Goal: Browse casually: Explore the website without a specific task or goal

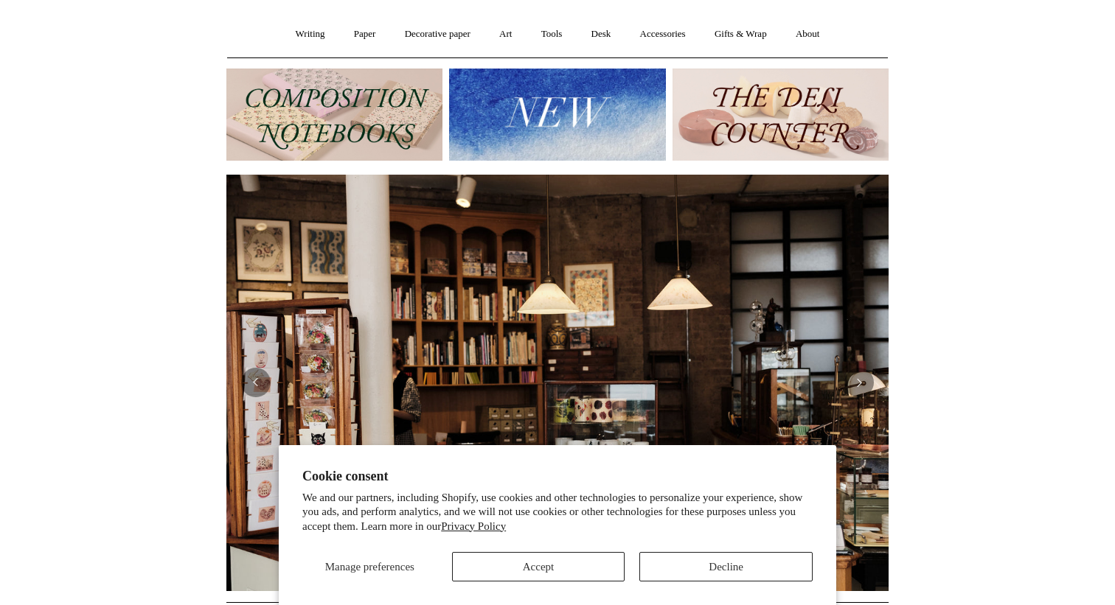
scroll to position [119, 0]
click at [745, 566] on button "Decline" at bounding box center [725, 566] width 173 height 29
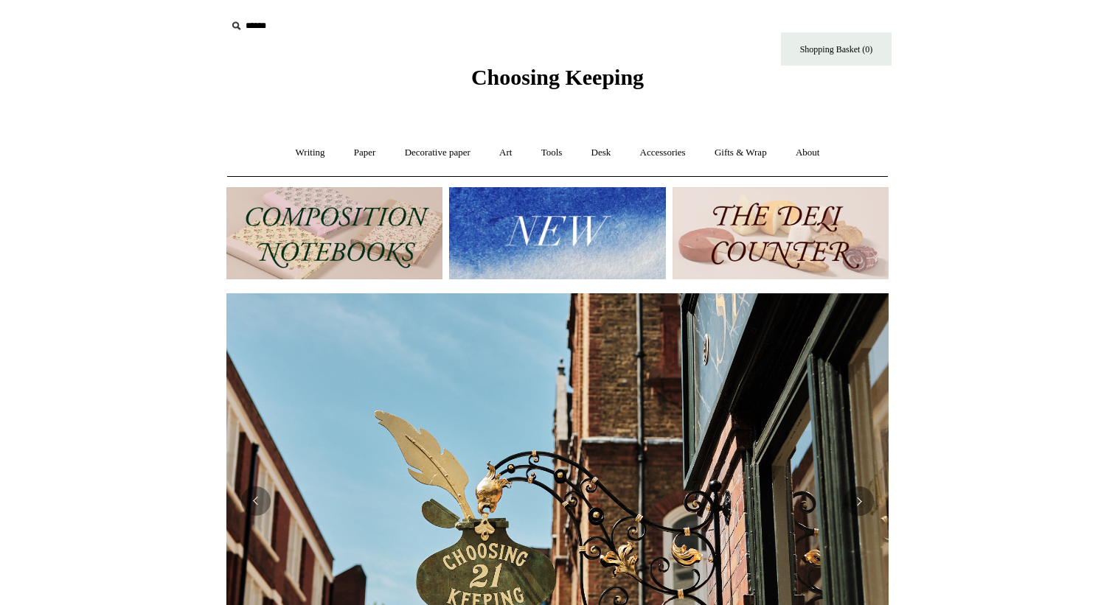
scroll to position [0, 662]
click at [610, 150] on link "Desk +" at bounding box center [601, 152] width 46 height 39
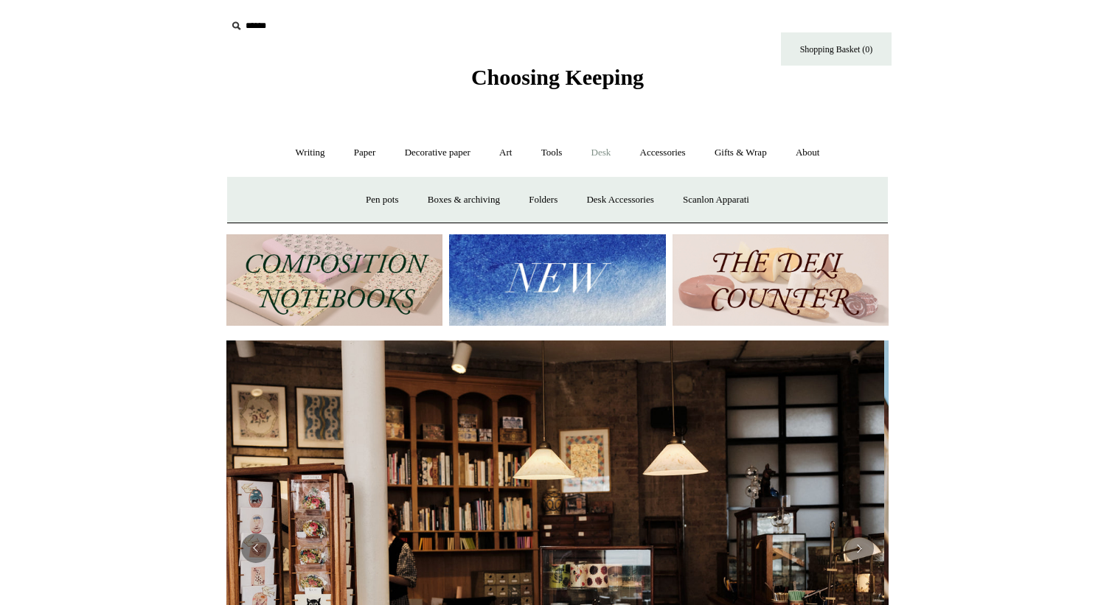
scroll to position [0, 0]
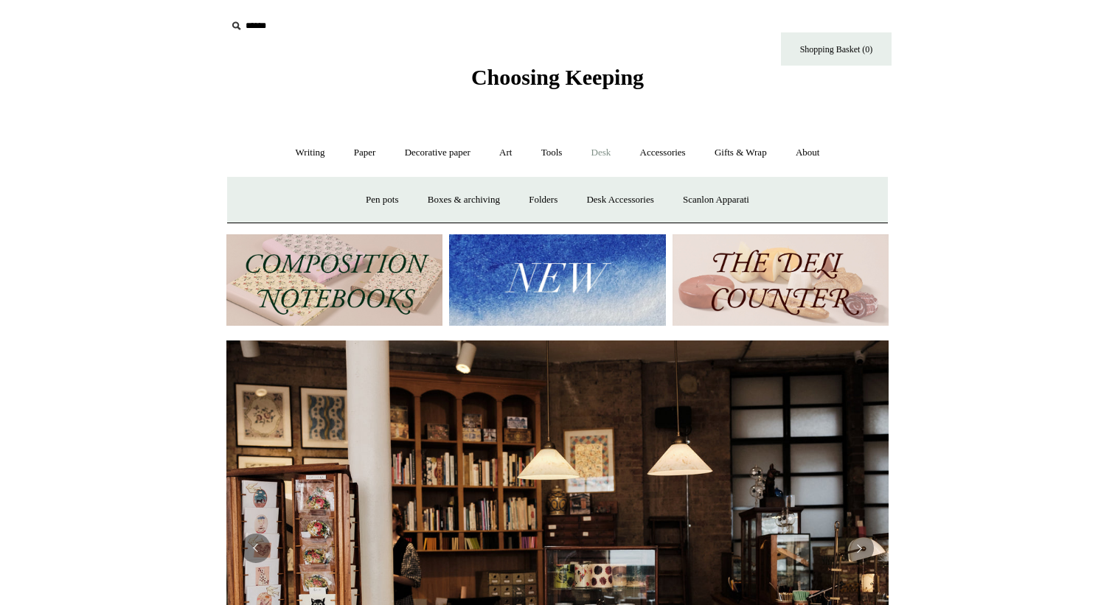
click at [608, 154] on link "Desk -" at bounding box center [601, 152] width 46 height 39
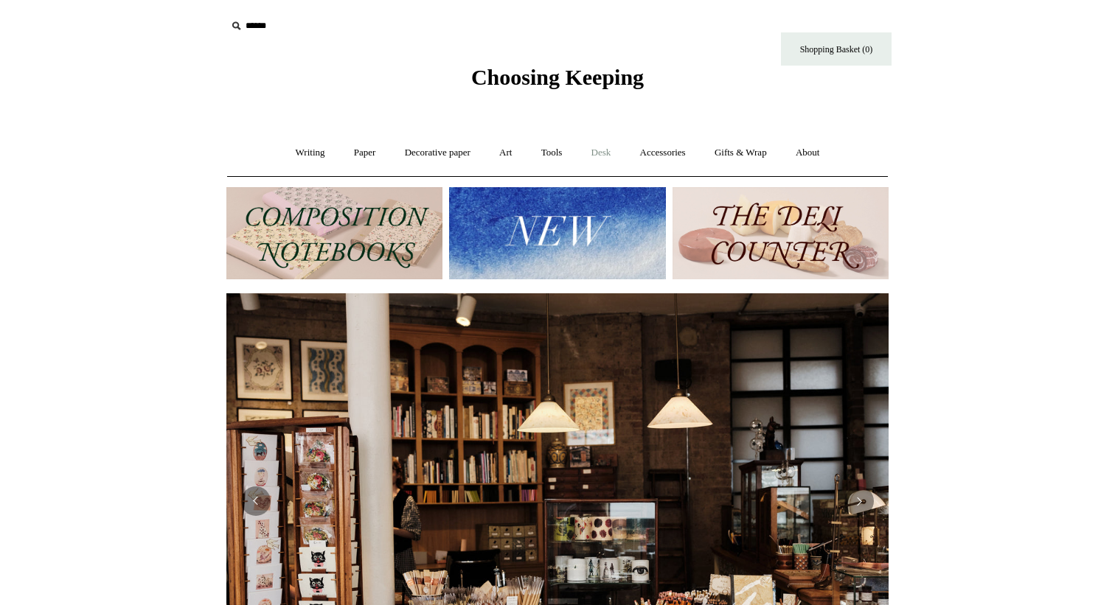
click at [608, 154] on link "Desk +" at bounding box center [601, 152] width 46 height 39
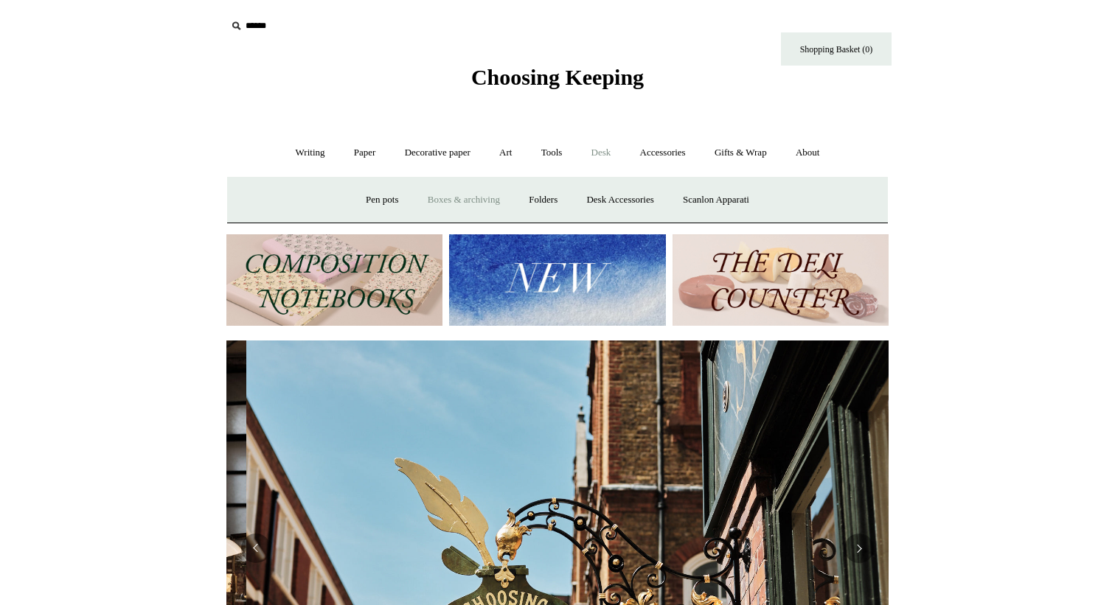
scroll to position [0, 662]
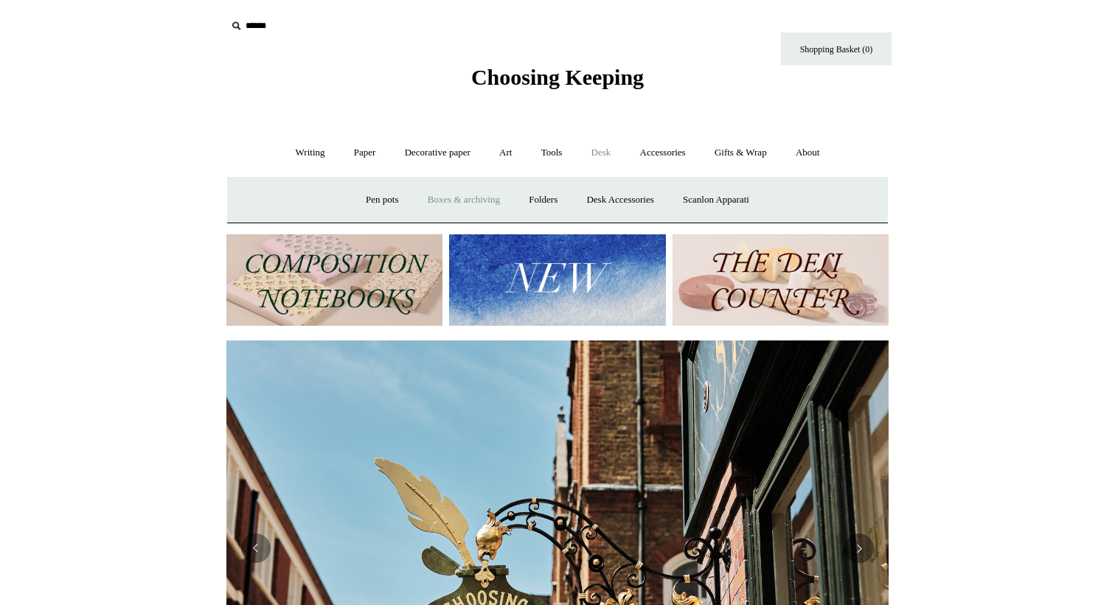
click at [476, 189] on link "Boxes & archiving" at bounding box center [463, 200] width 99 height 39
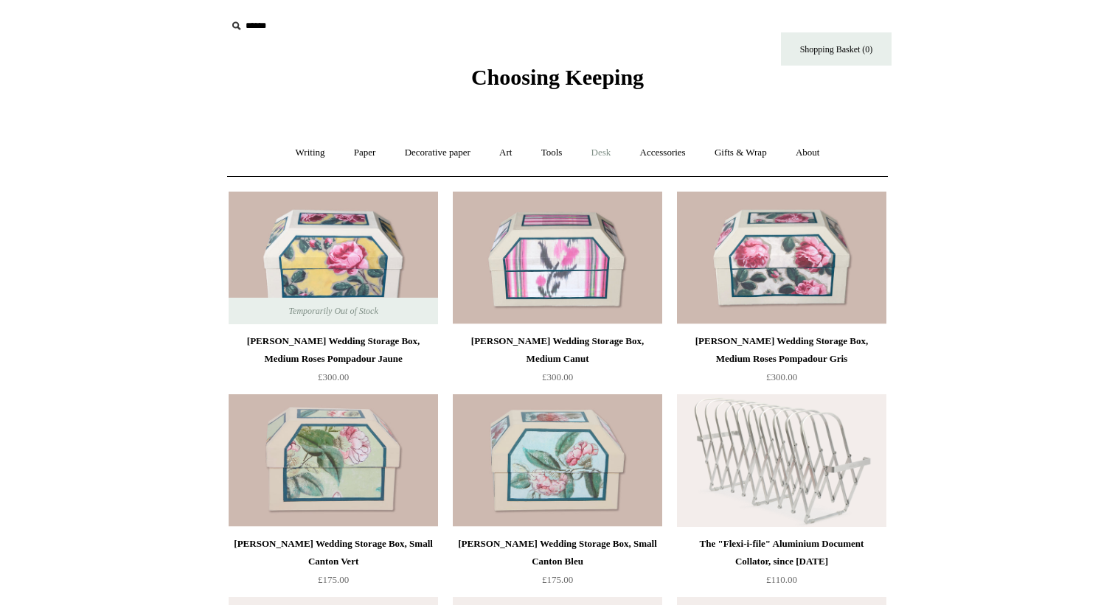
click at [611, 149] on link "Desk +" at bounding box center [601, 152] width 46 height 39
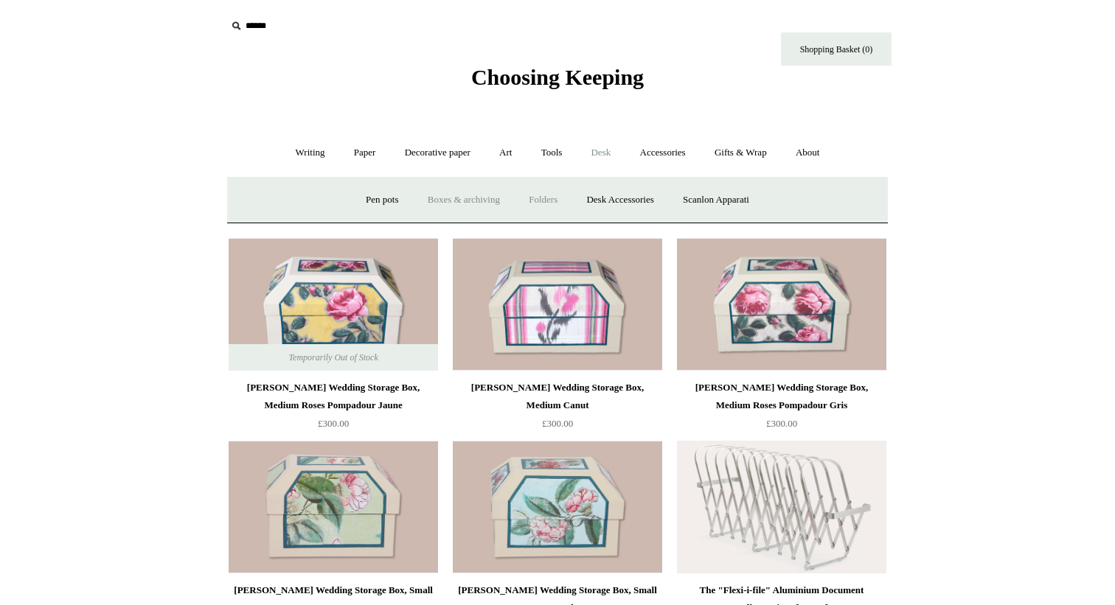
click at [545, 201] on link "Folders" at bounding box center [542, 200] width 55 height 39
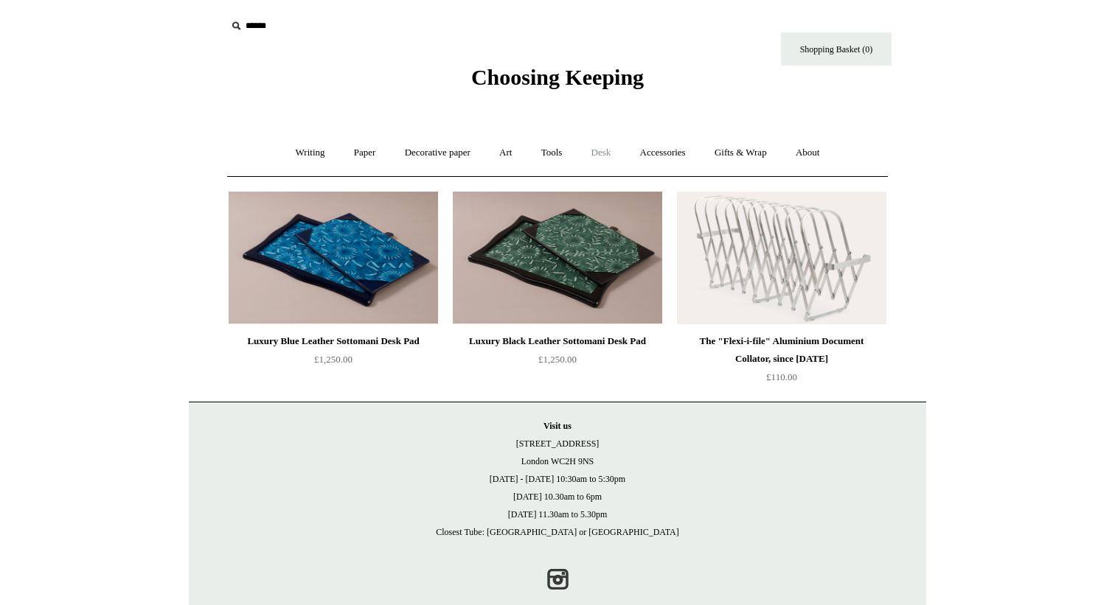
drag, startPoint x: 0, startPoint y: 0, endPoint x: 607, endPoint y: 159, distance: 627.1
click at [607, 158] on link "Desk +" at bounding box center [601, 152] width 46 height 39
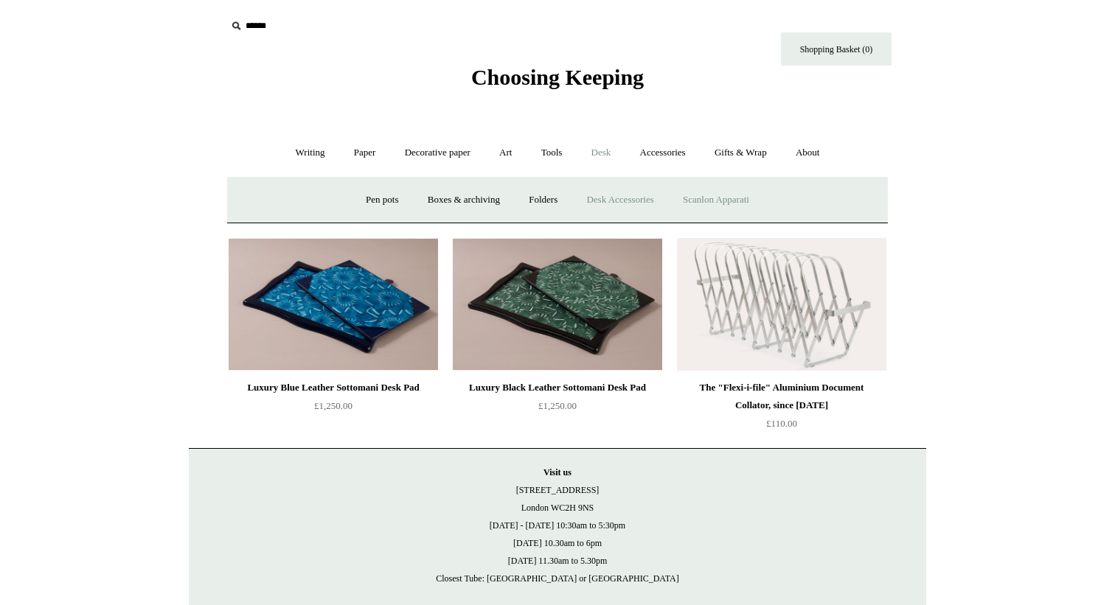
click at [704, 208] on link "Scanlon Apparati" at bounding box center [715, 200] width 93 height 39
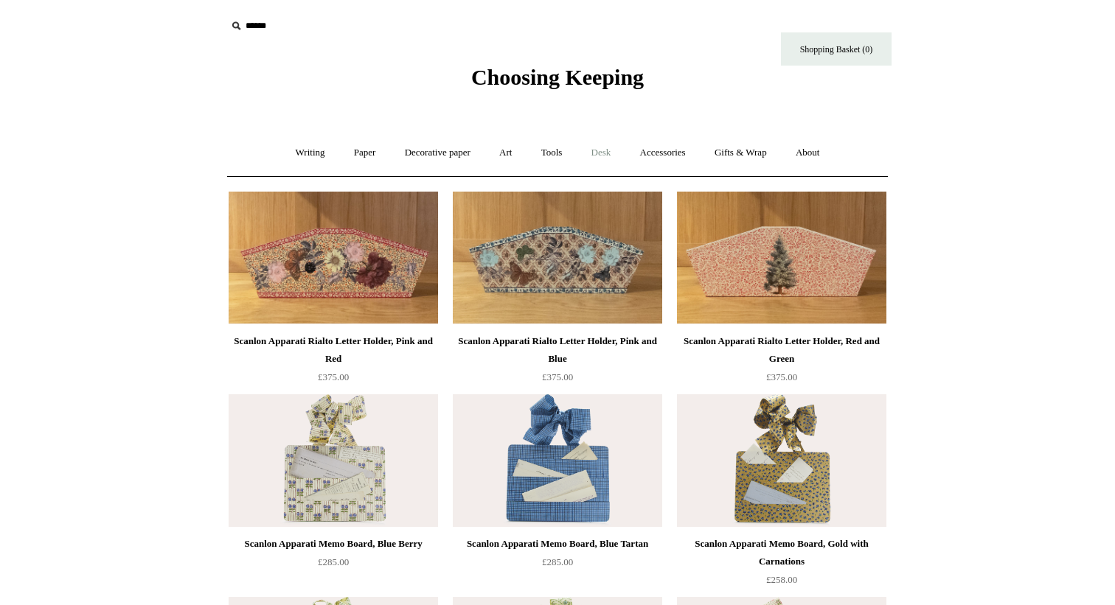
click at [612, 156] on link "Desk +" at bounding box center [601, 152] width 46 height 39
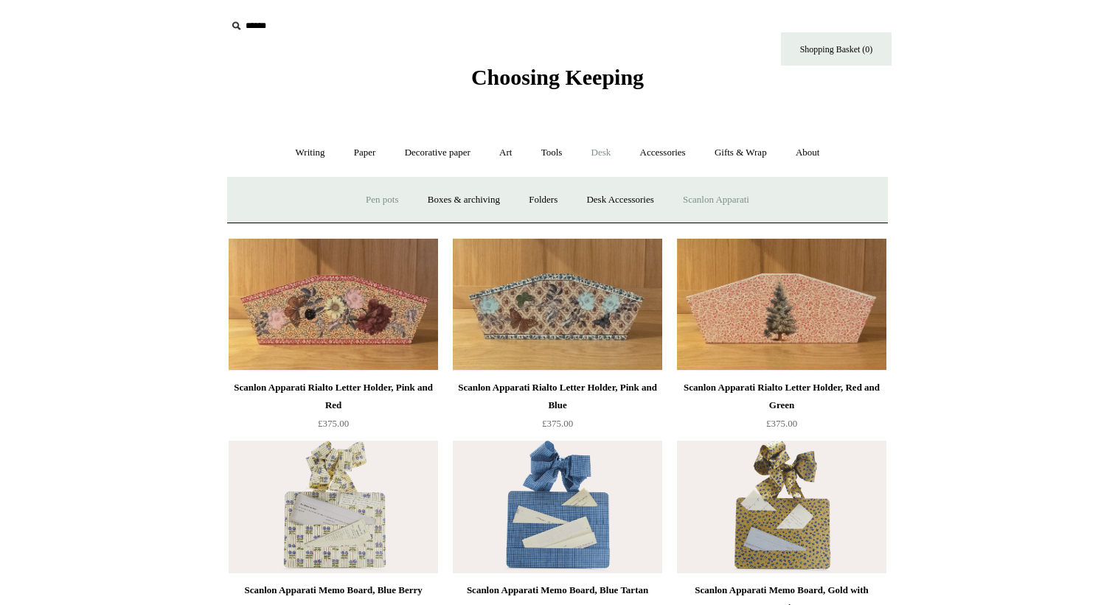
click at [388, 198] on link "Pen pots" at bounding box center [381, 200] width 59 height 39
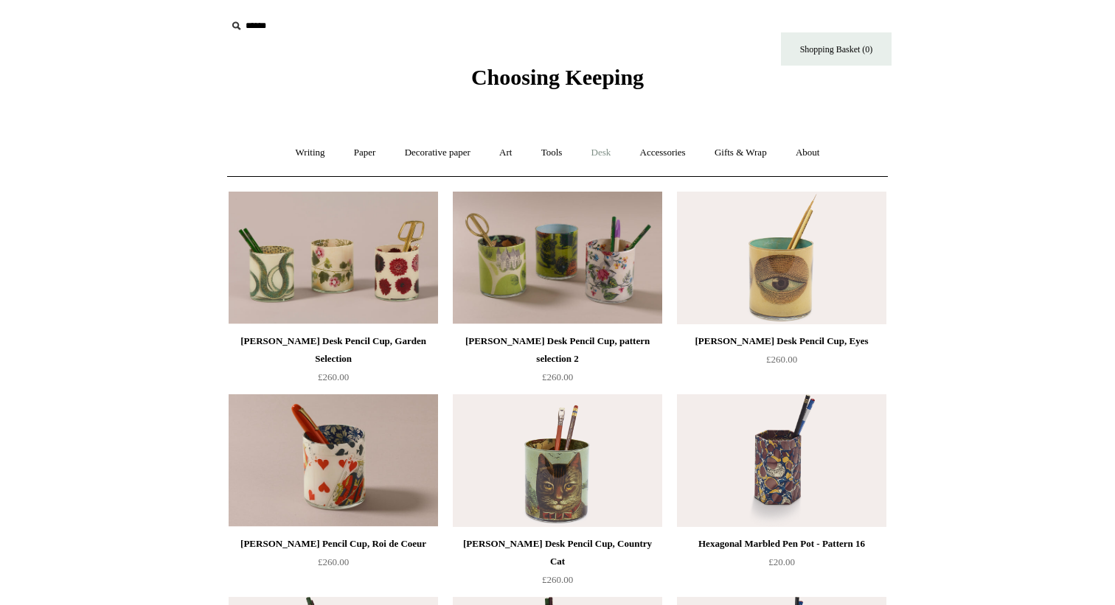
click at [608, 157] on link "Desk +" at bounding box center [601, 152] width 46 height 39
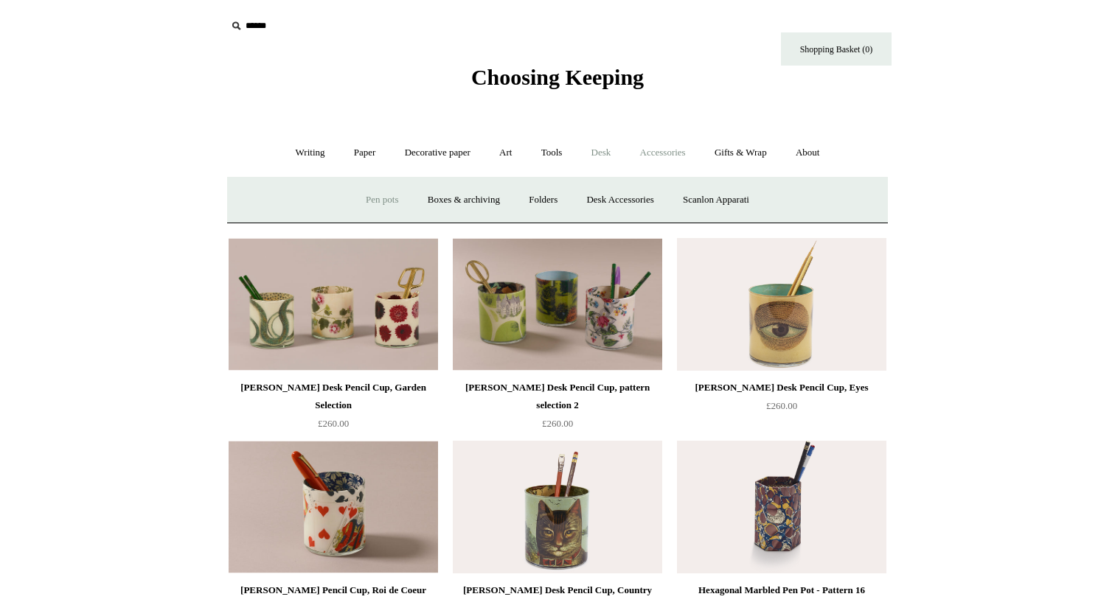
click at [669, 147] on link "Accessories +" at bounding box center [663, 152] width 72 height 39
click at [390, 207] on link "Pen cases" at bounding box center [394, 200] width 63 height 39
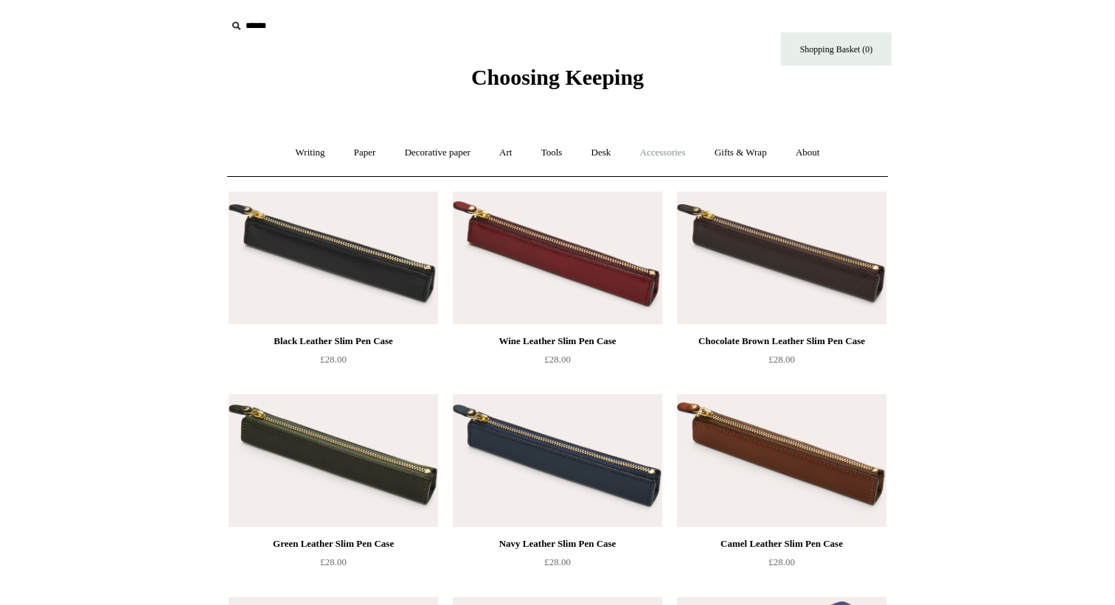
click at [693, 148] on link "Accessories +" at bounding box center [663, 152] width 72 height 39
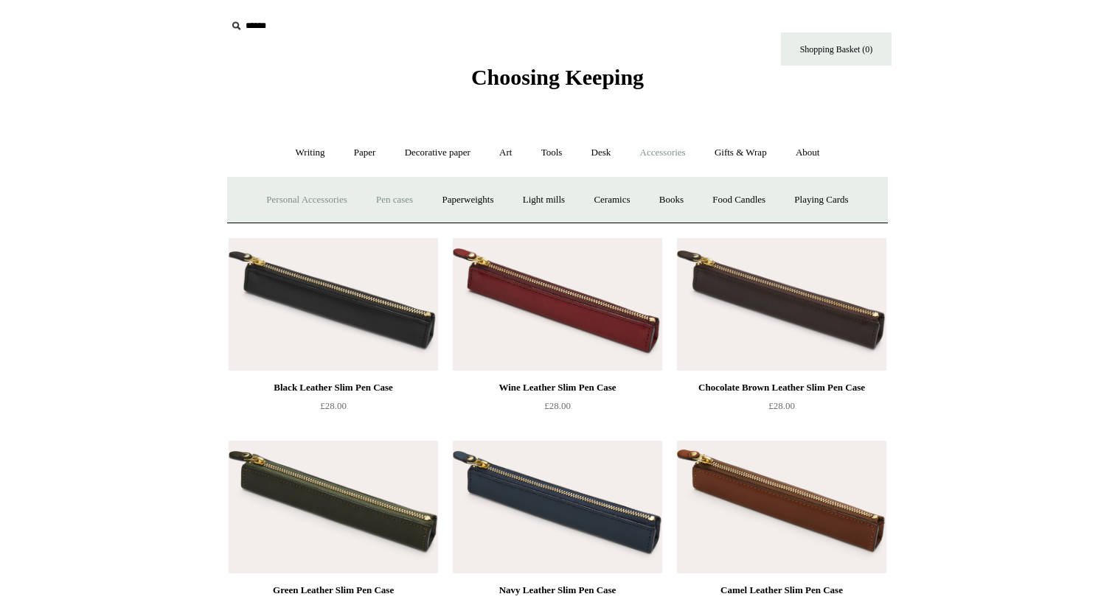
click at [309, 196] on link "Personal Accessories +" at bounding box center [306, 200] width 107 height 39
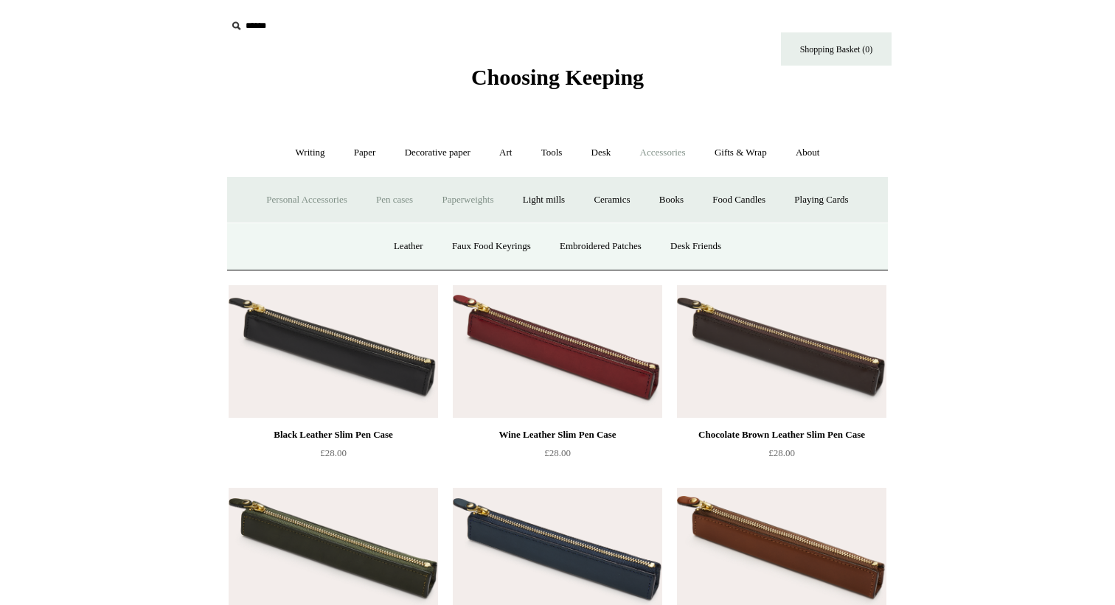
click at [465, 207] on link "Paperweights +" at bounding box center [467, 200] width 78 height 39
click at [465, 207] on link "Paperweights -" at bounding box center [467, 200] width 78 height 39
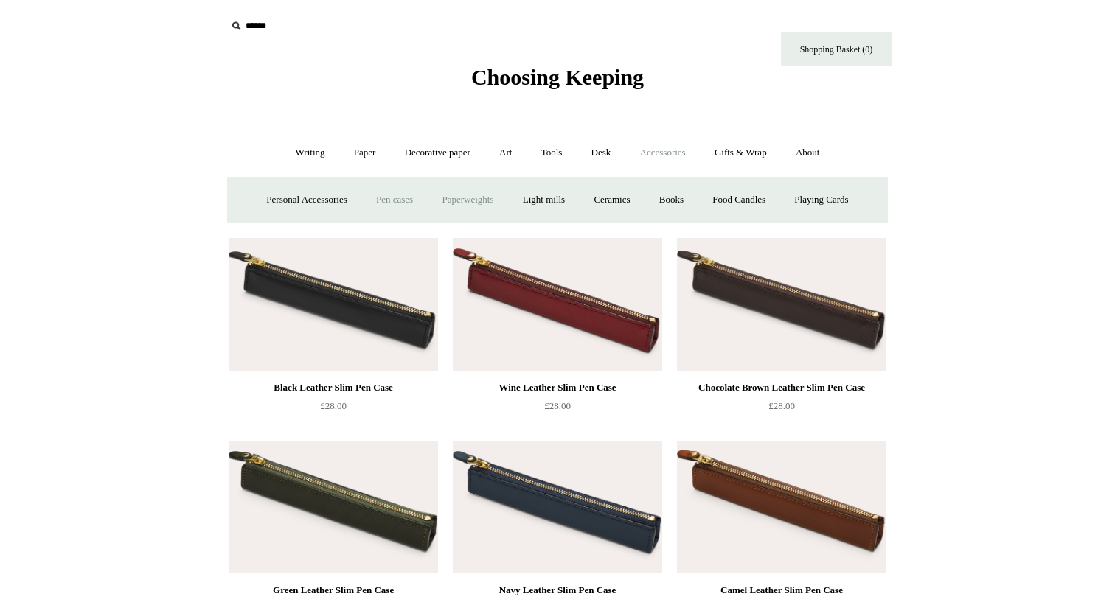
click at [465, 207] on link "Paperweights +" at bounding box center [467, 200] width 78 height 39
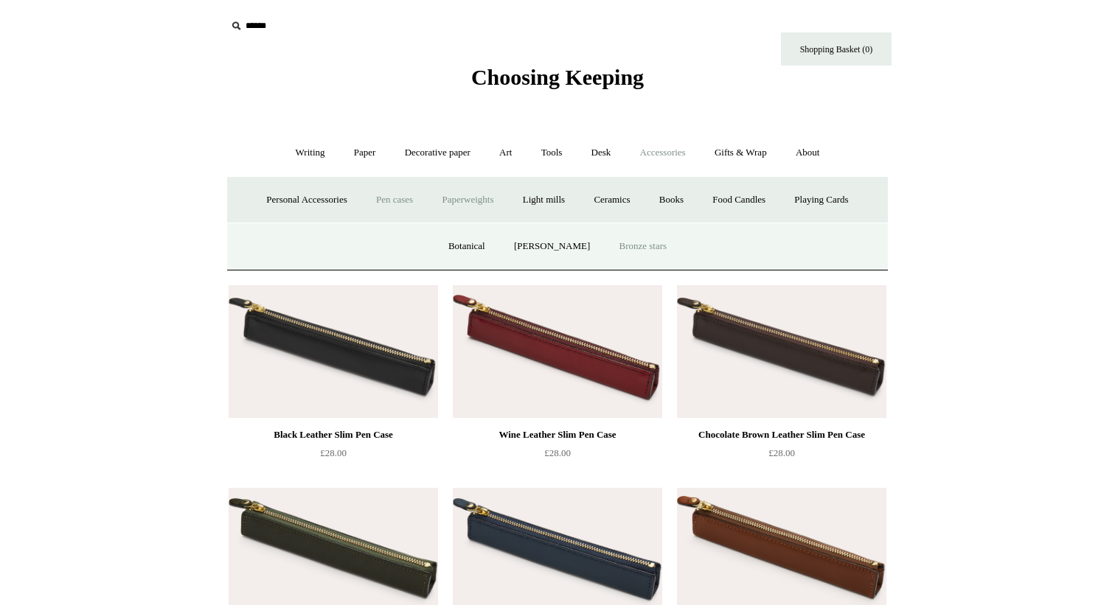
click at [644, 233] on link "Bronze stars" at bounding box center [643, 246] width 74 height 39
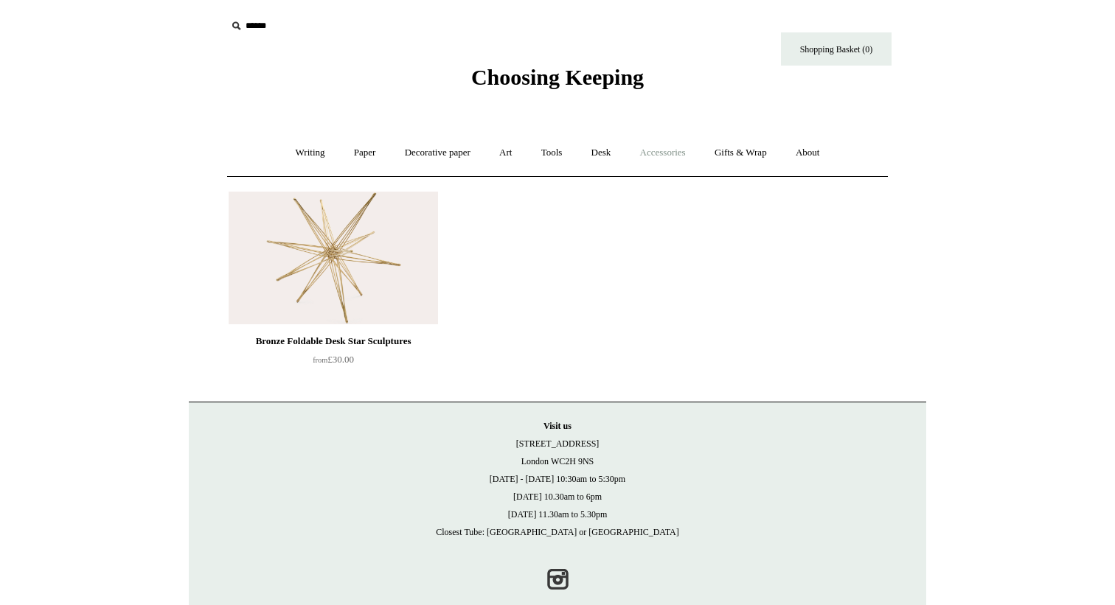
click at [674, 153] on link "Accessories +" at bounding box center [663, 152] width 72 height 39
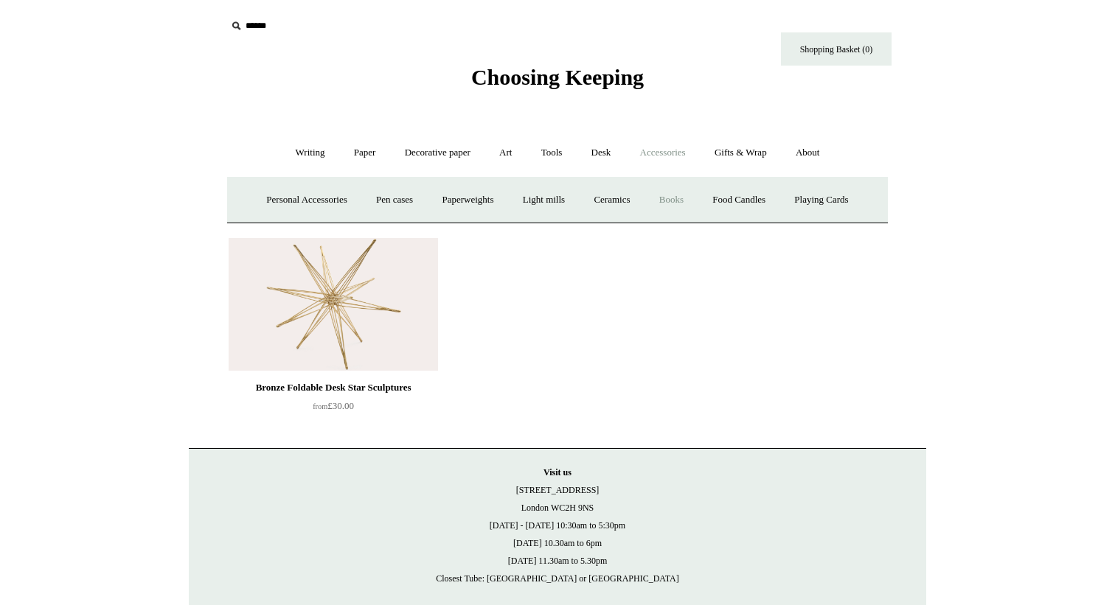
click at [690, 198] on link "Books" at bounding box center [671, 200] width 51 height 39
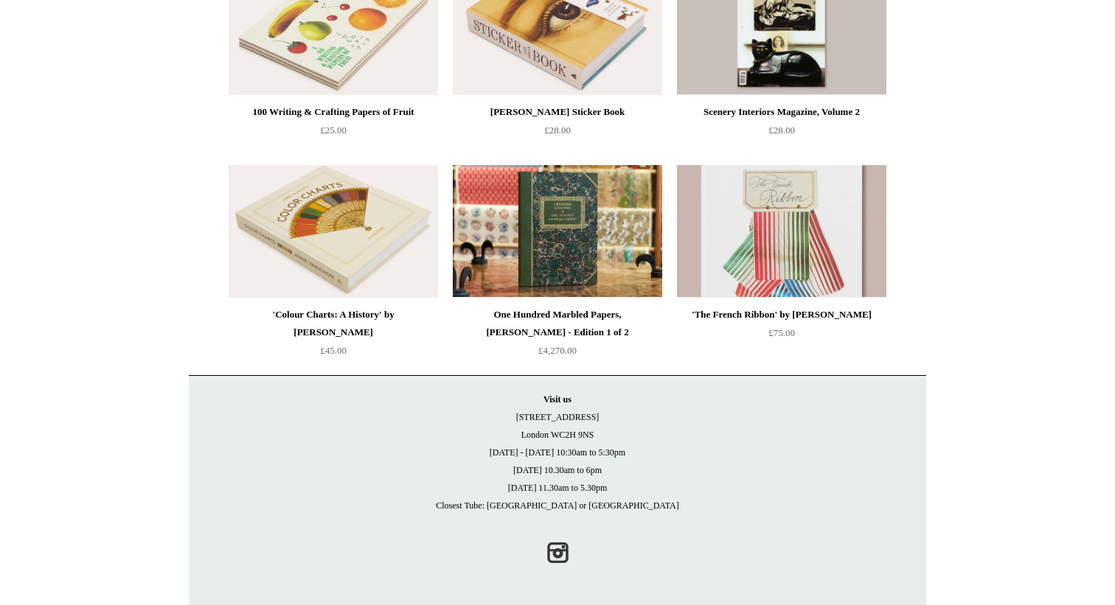
scroll to position [97, 0]
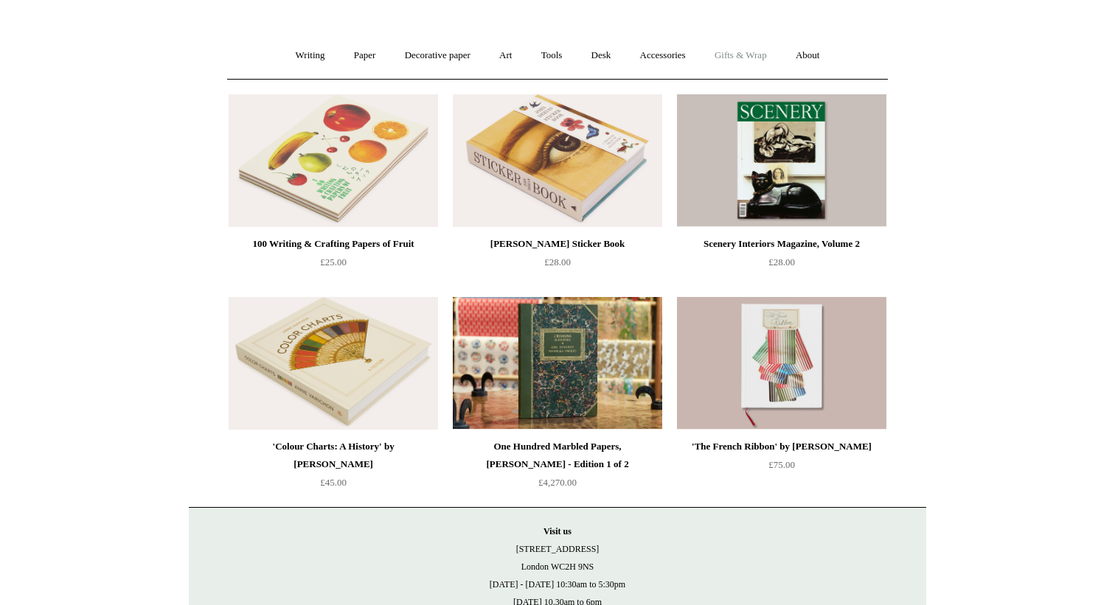
click at [733, 55] on link "Gifts & Wrap +" at bounding box center [740, 55] width 79 height 39
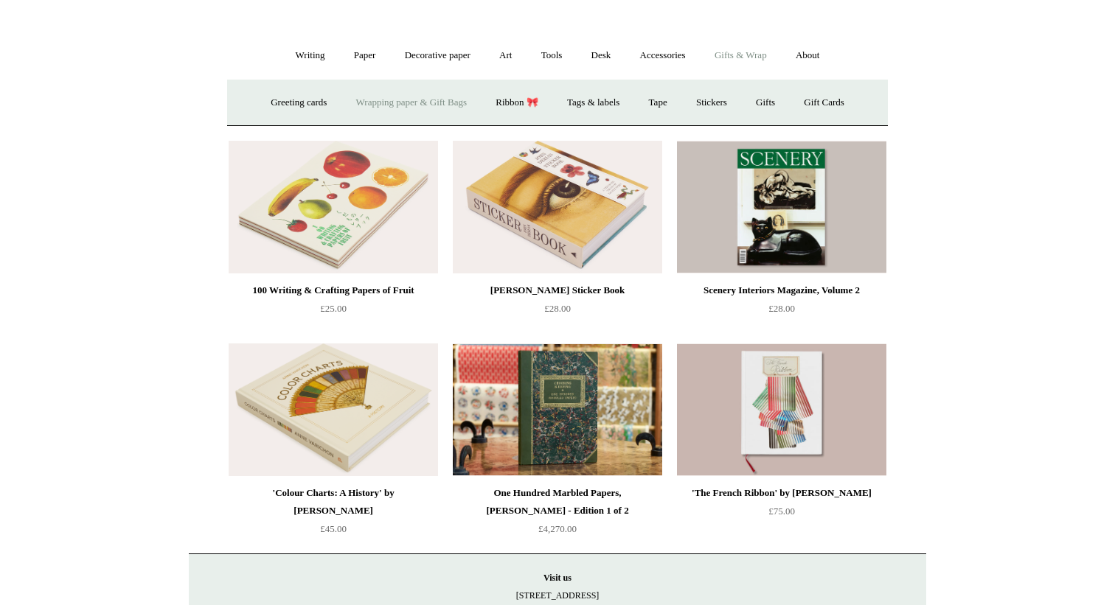
click at [446, 102] on link "Wrapping paper & Gift Bags" at bounding box center [411, 102] width 137 height 39
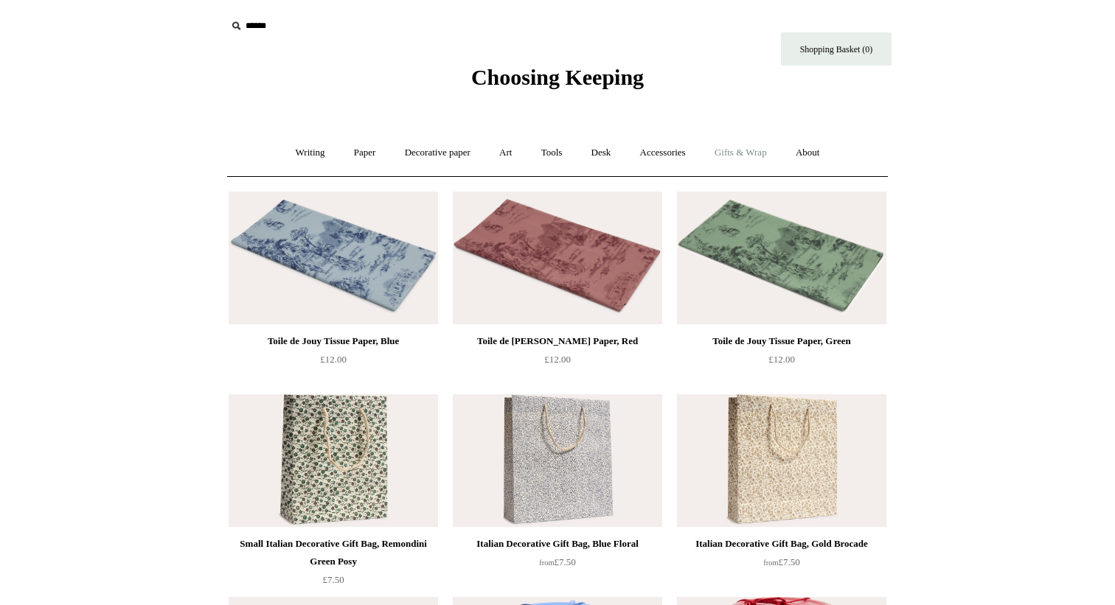
click at [732, 160] on link "Gifts & Wrap +" at bounding box center [740, 152] width 79 height 39
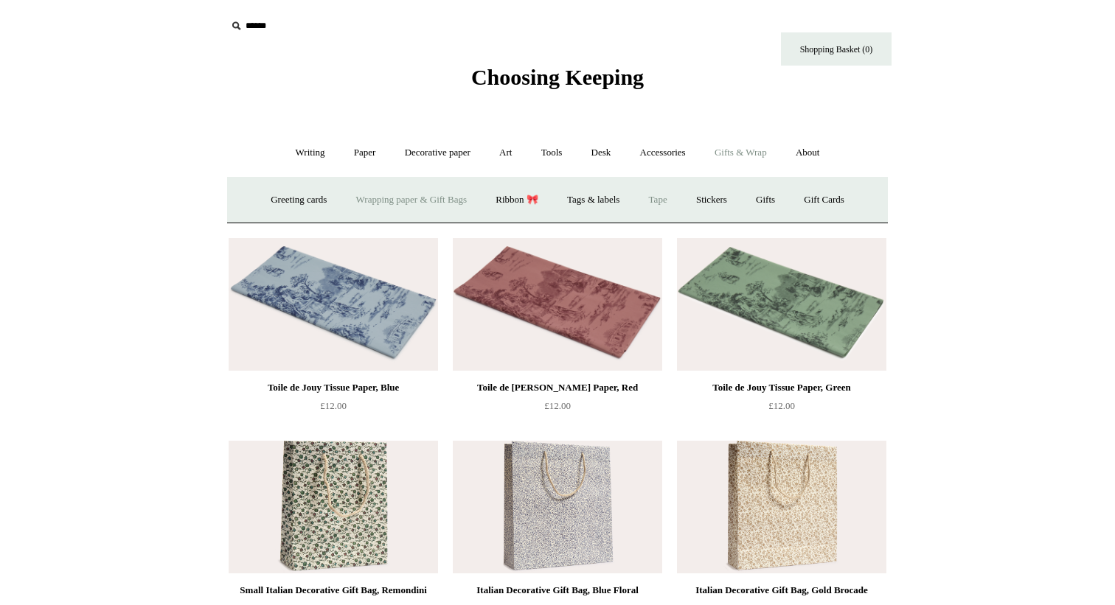
click at [667, 189] on link "Tape" at bounding box center [658, 200] width 45 height 39
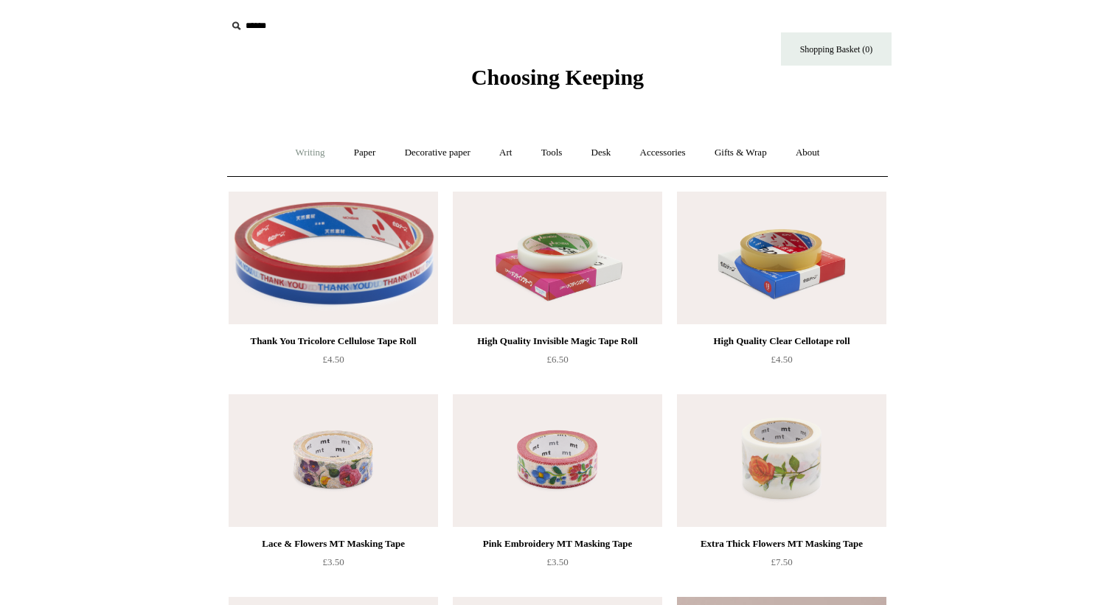
click at [293, 155] on link "Writing +" at bounding box center [310, 152] width 56 height 39
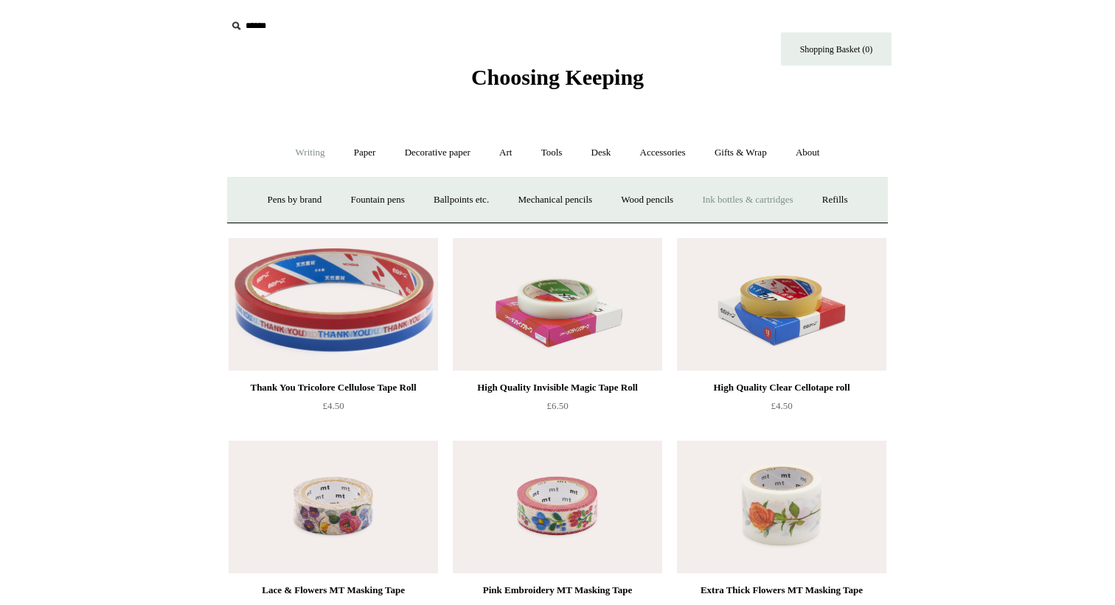
click at [806, 204] on link "Ink bottles & cartridges +" at bounding box center [747, 200] width 117 height 39
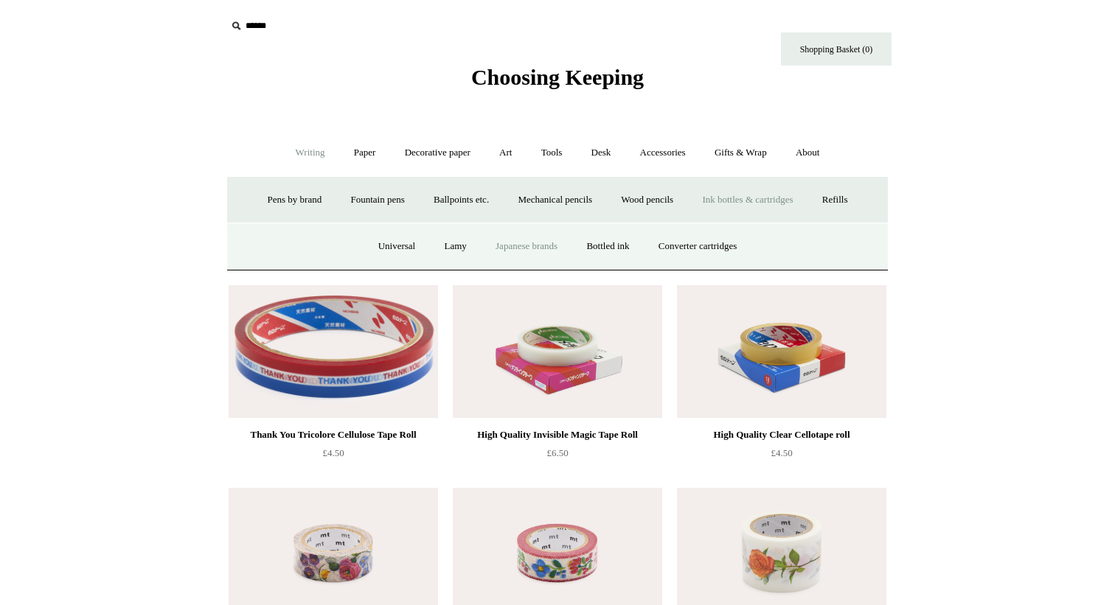
click at [545, 246] on link "Japanese brands" at bounding box center [526, 246] width 88 height 39
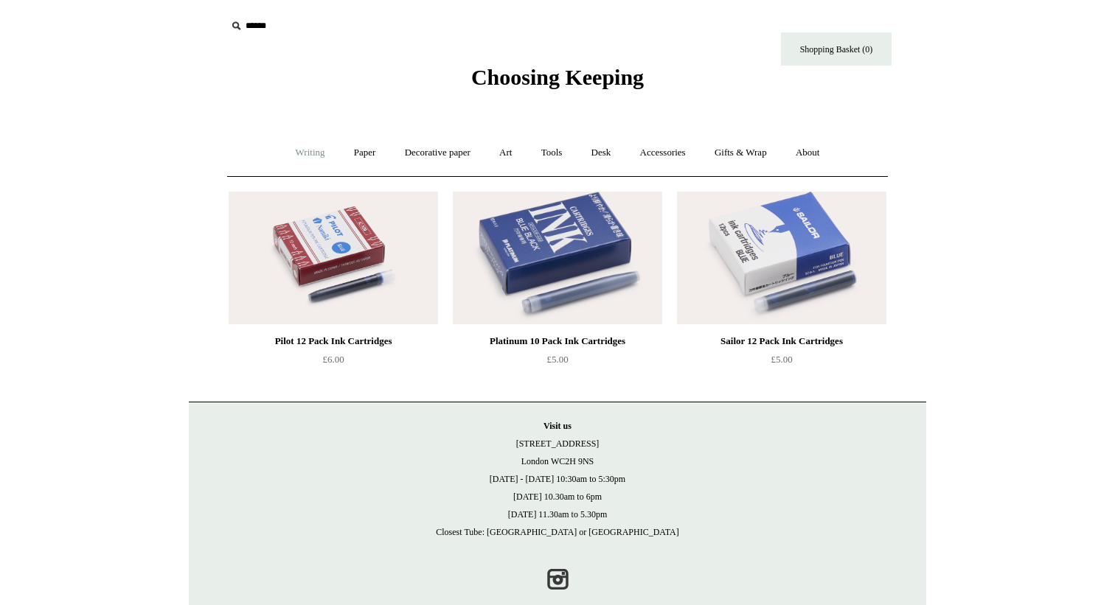
click at [293, 159] on link "Writing +" at bounding box center [310, 152] width 56 height 39
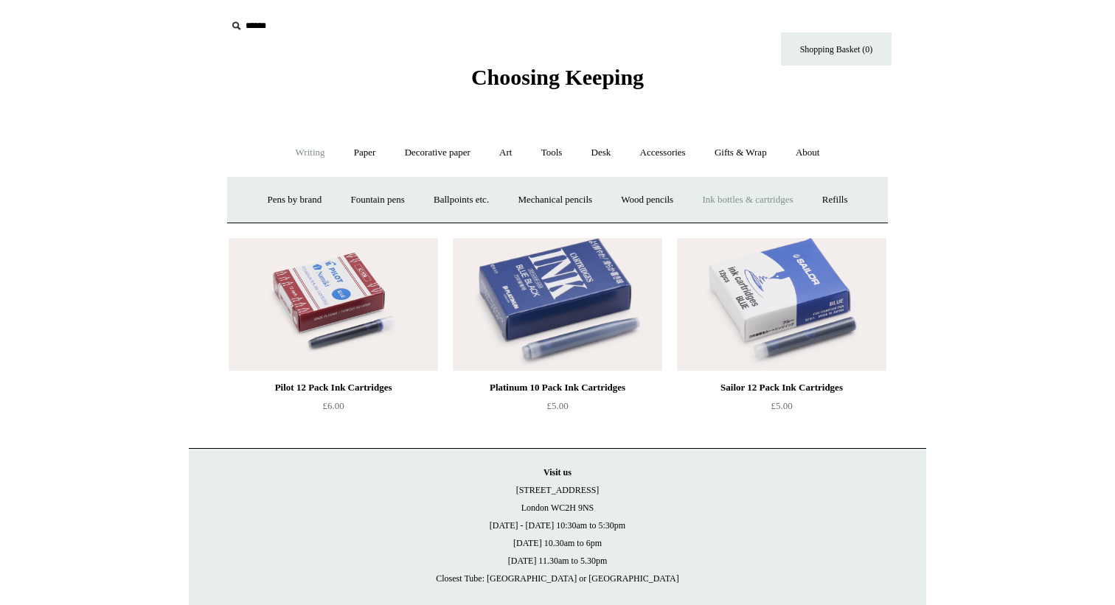
click at [752, 198] on link "Ink bottles & cartridges +" at bounding box center [747, 200] width 117 height 39
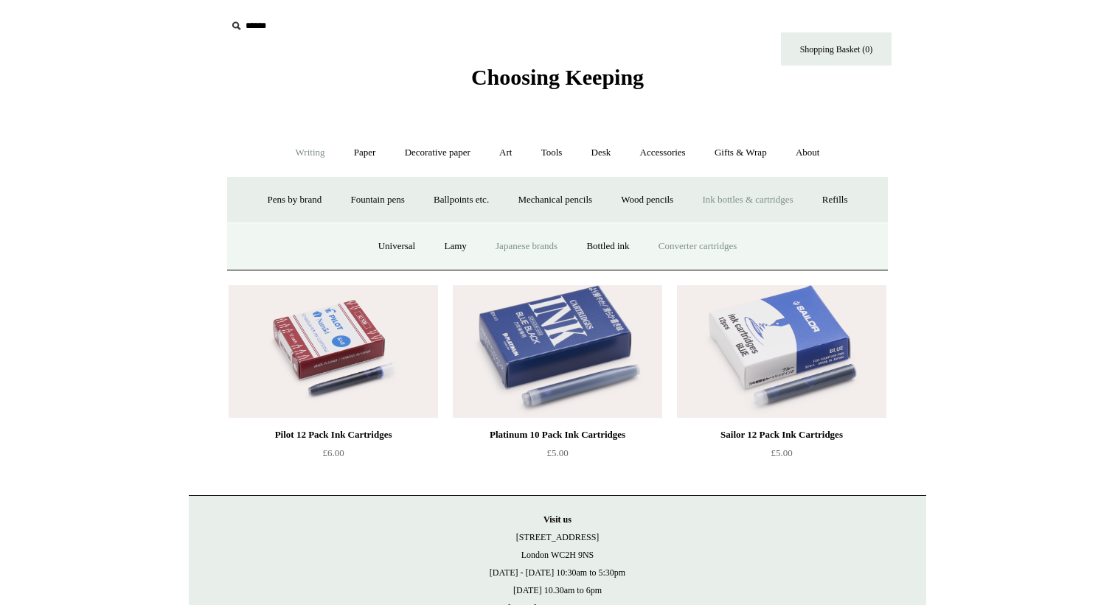
click at [717, 237] on link "Converter cartridges" at bounding box center [697, 246] width 105 height 39
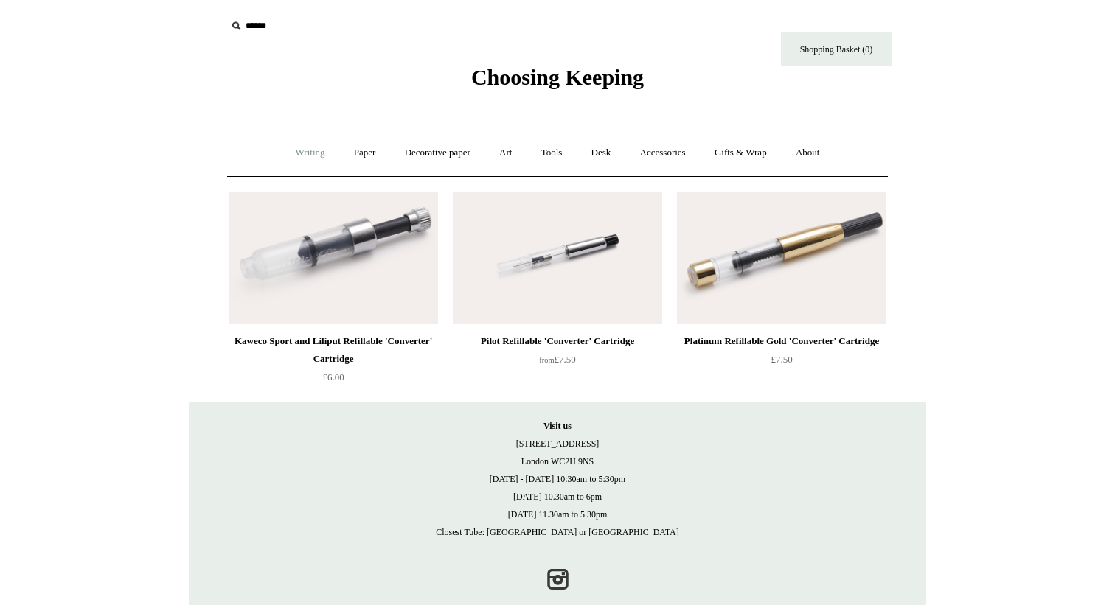
click at [295, 158] on link "Writing +" at bounding box center [310, 152] width 56 height 39
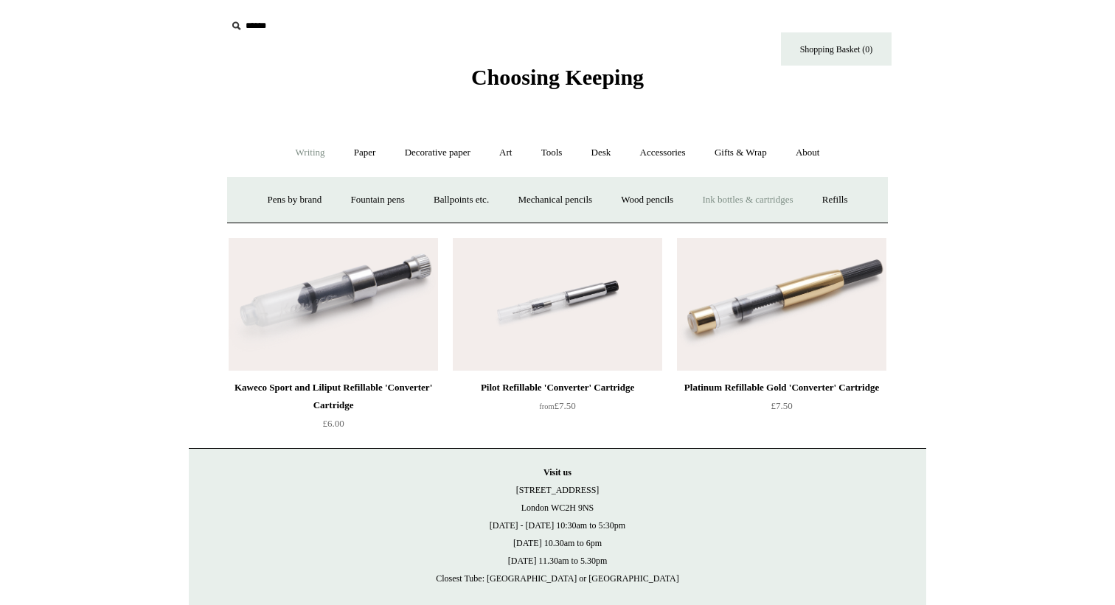
click at [756, 212] on link "Ink bottles & cartridges +" at bounding box center [747, 200] width 117 height 39
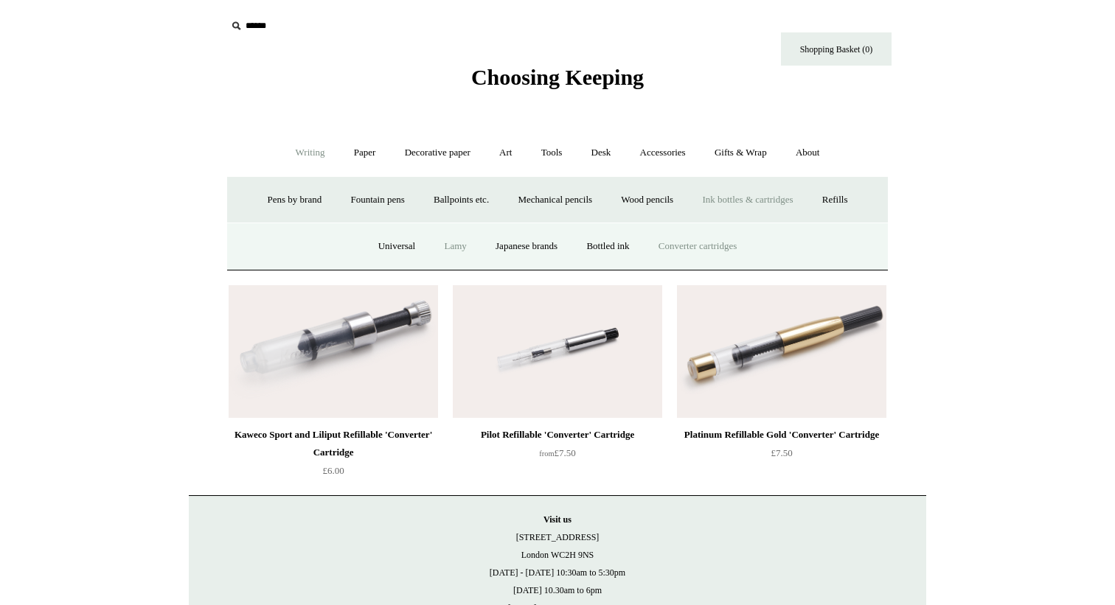
click at [445, 240] on link "Lamy" at bounding box center [455, 246] width 49 height 39
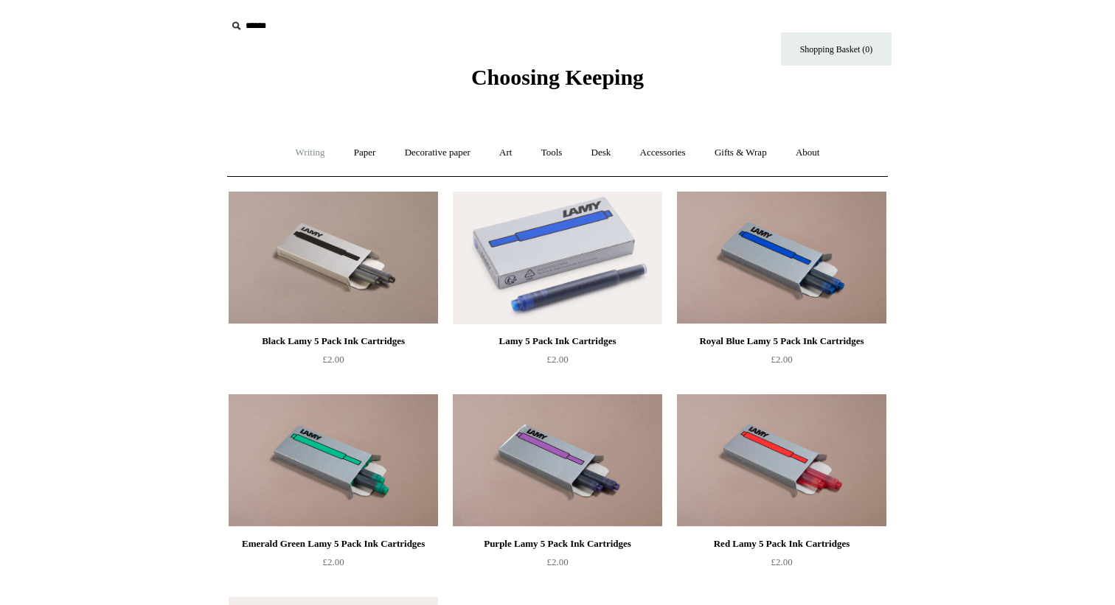
click at [300, 141] on link "Writing +" at bounding box center [310, 152] width 56 height 39
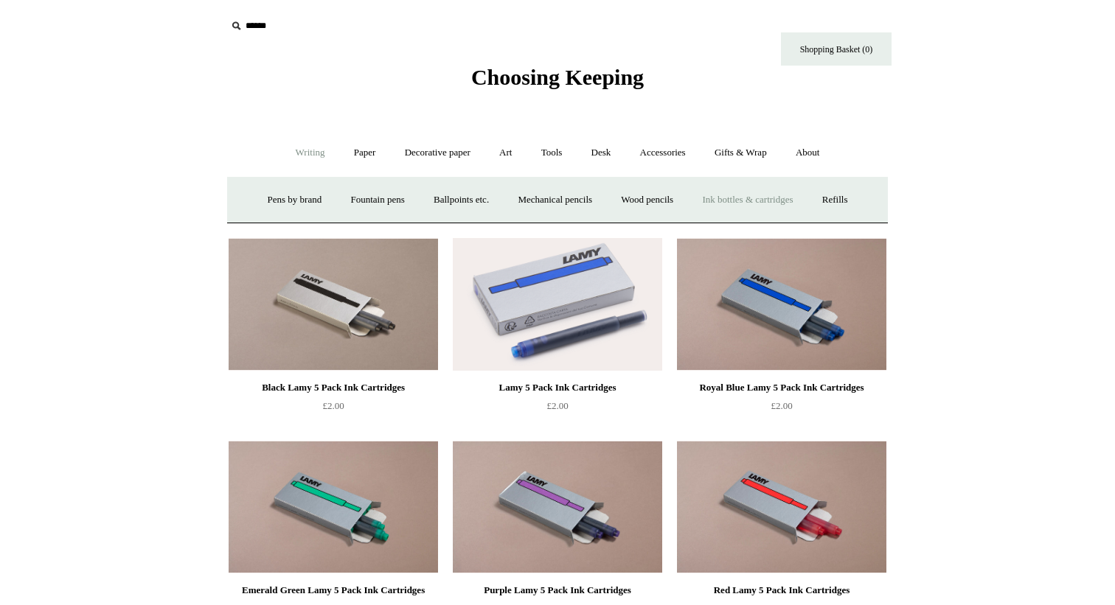
click at [776, 192] on link "Ink bottles & cartridges +" at bounding box center [747, 200] width 117 height 39
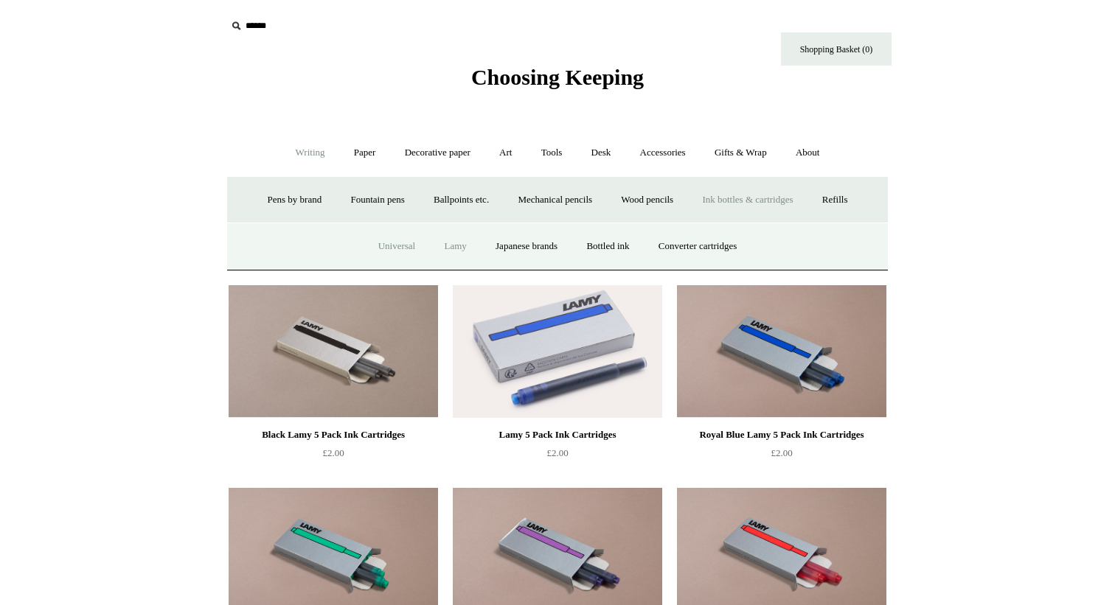
click at [396, 241] on link "Universal" at bounding box center [397, 246] width 64 height 39
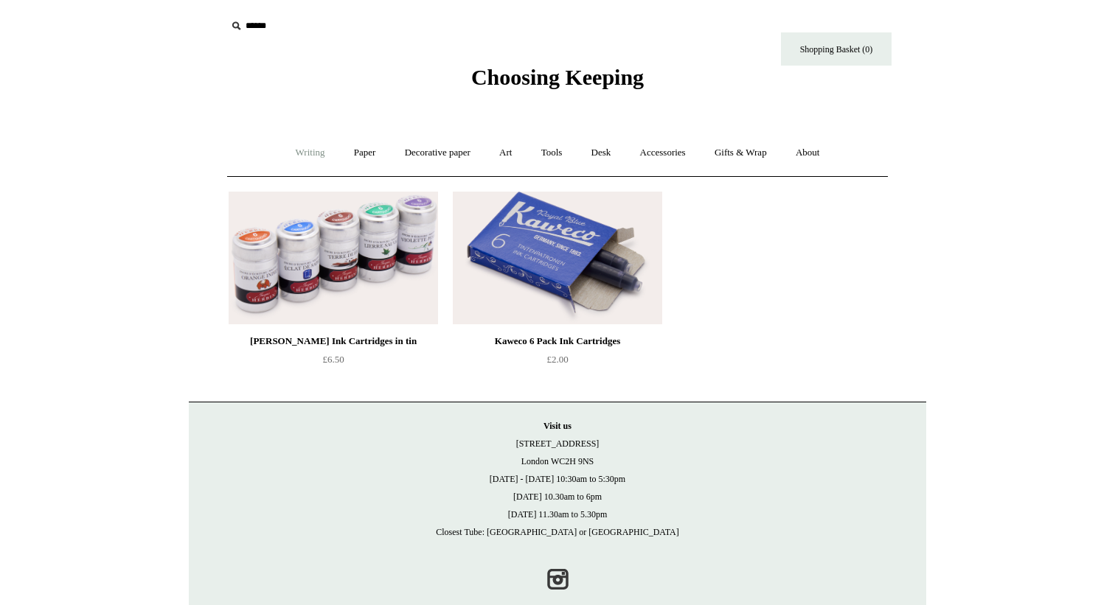
click at [296, 144] on link "Writing +" at bounding box center [310, 152] width 56 height 39
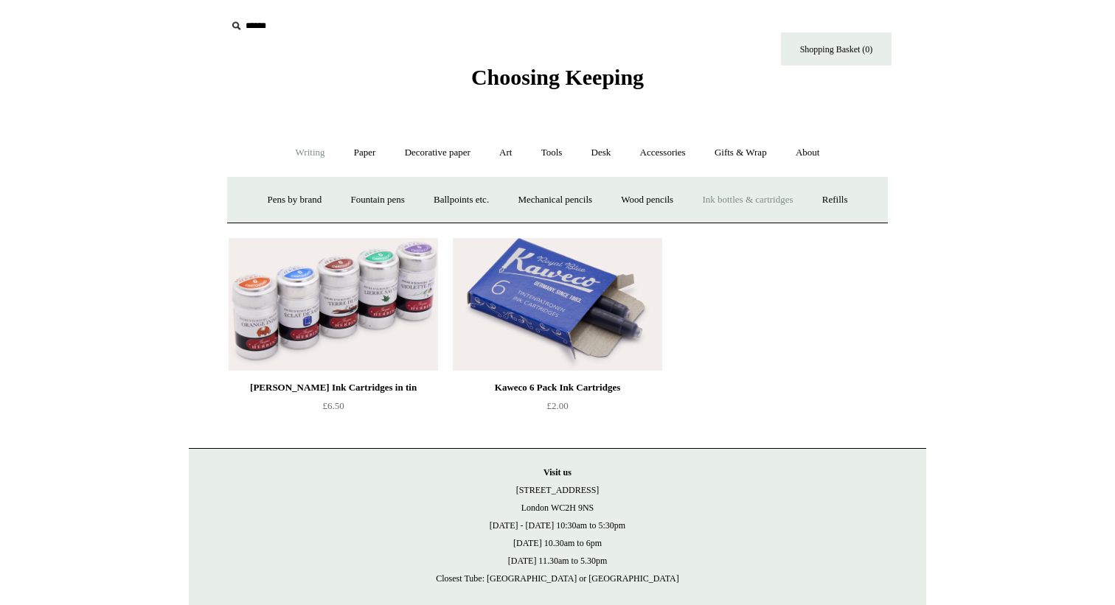
click at [759, 205] on link "Ink bottles & cartridges +" at bounding box center [747, 200] width 117 height 39
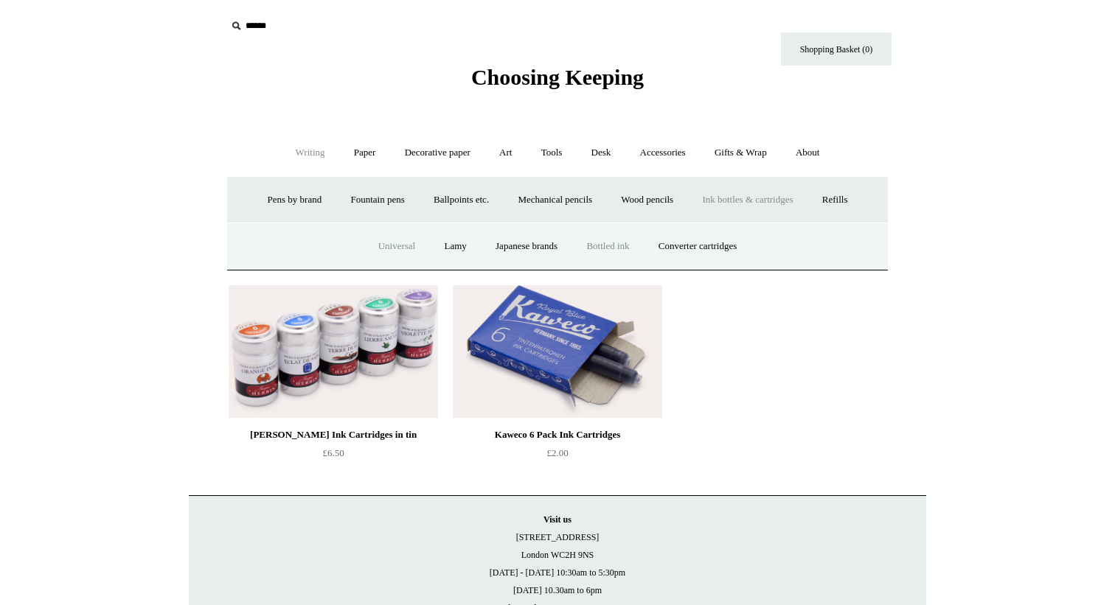
click at [624, 237] on link "Bottled ink" at bounding box center [607, 246] width 69 height 39
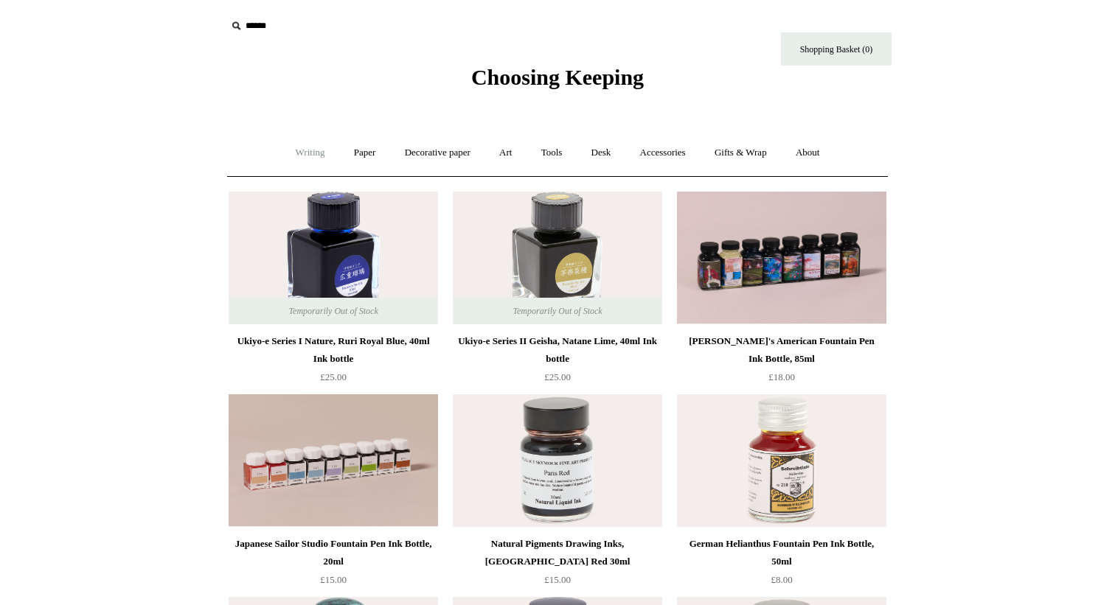
click at [299, 159] on link "Writing +" at bounding box center [310, 152] width 56 height 39
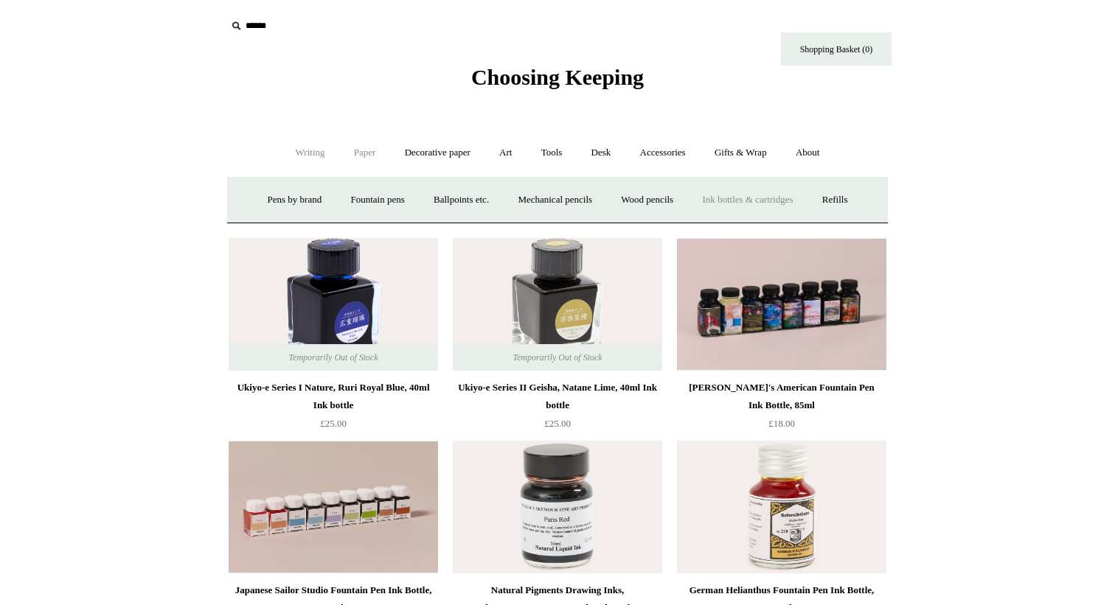
click at [365, 156] on link "Paper +" at bounding box center [365, 152] width 49 height 39
click at [459, 193] on link "📆 Dated Diaries 📆" at bounding box center [442, 200] width 108 height 39
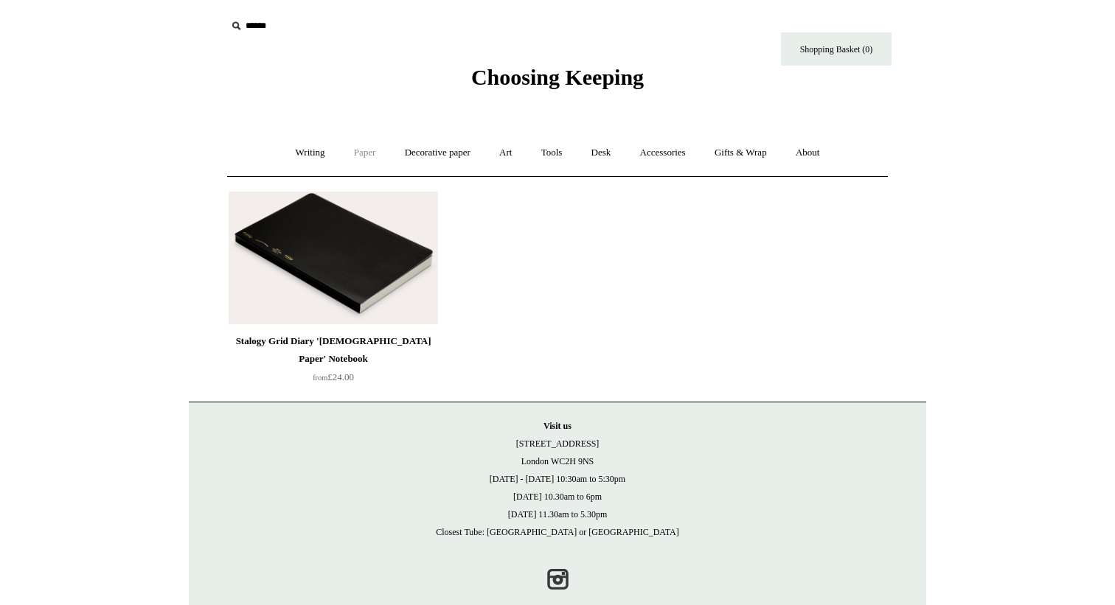
click at [352, 145] on link "Paper +" at bounding box center [365, 152] width 49 height 39
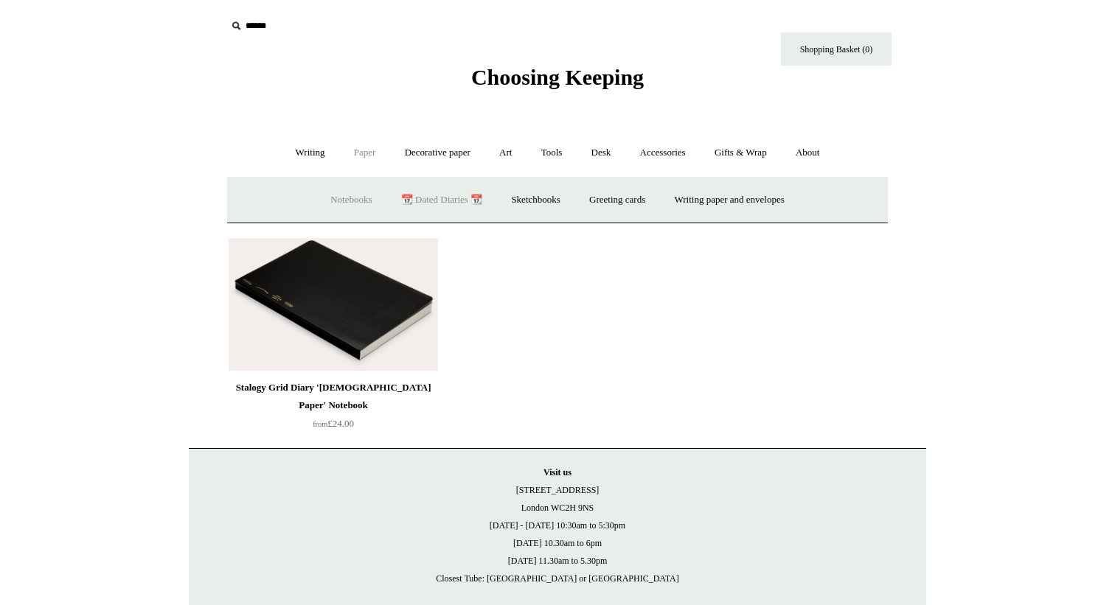
click at [341, 203] on link "Notebooks +" at bounding box center [351, 200] width 68 height 39
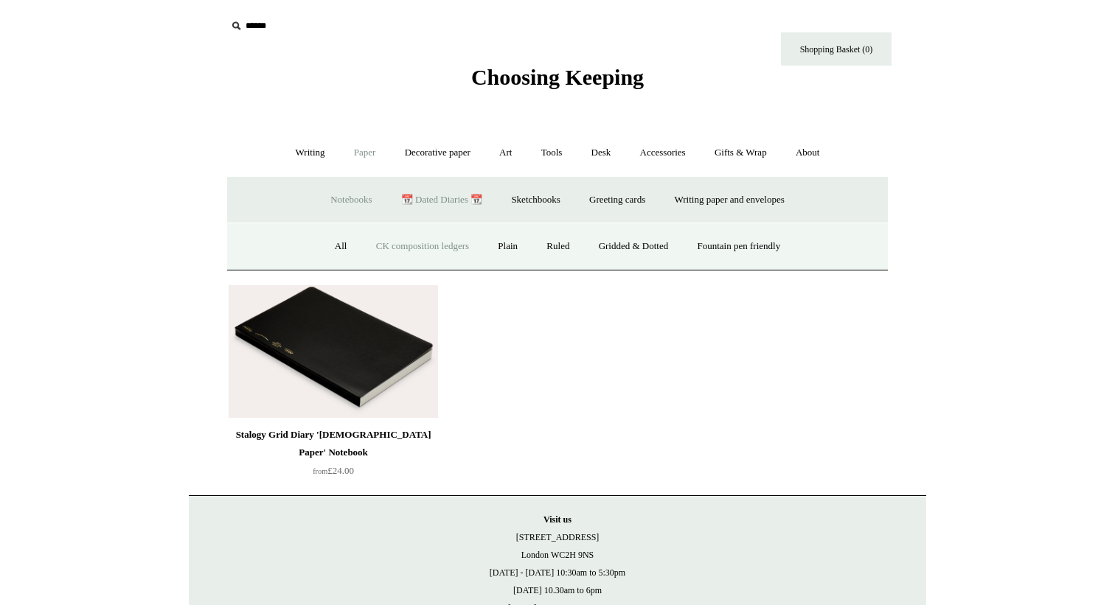
click at [403, 249] on link "CK composition ledgers" at bounding box center [422, 246] width 119 height 39
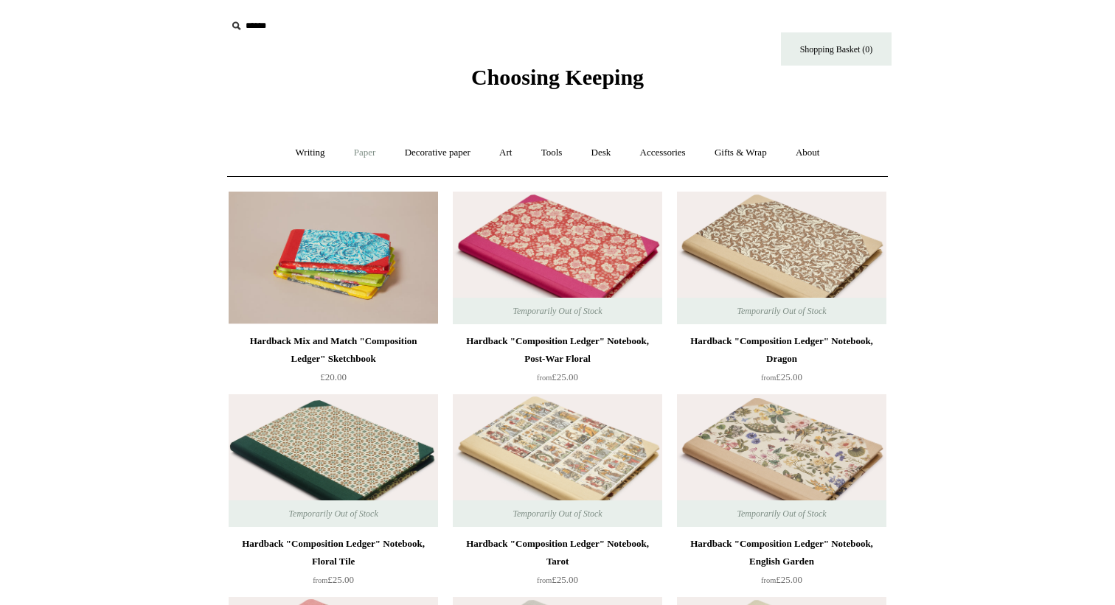
click at [363, 150] on link "Paper +" at bounding box center [365, 152] width 49 height 39
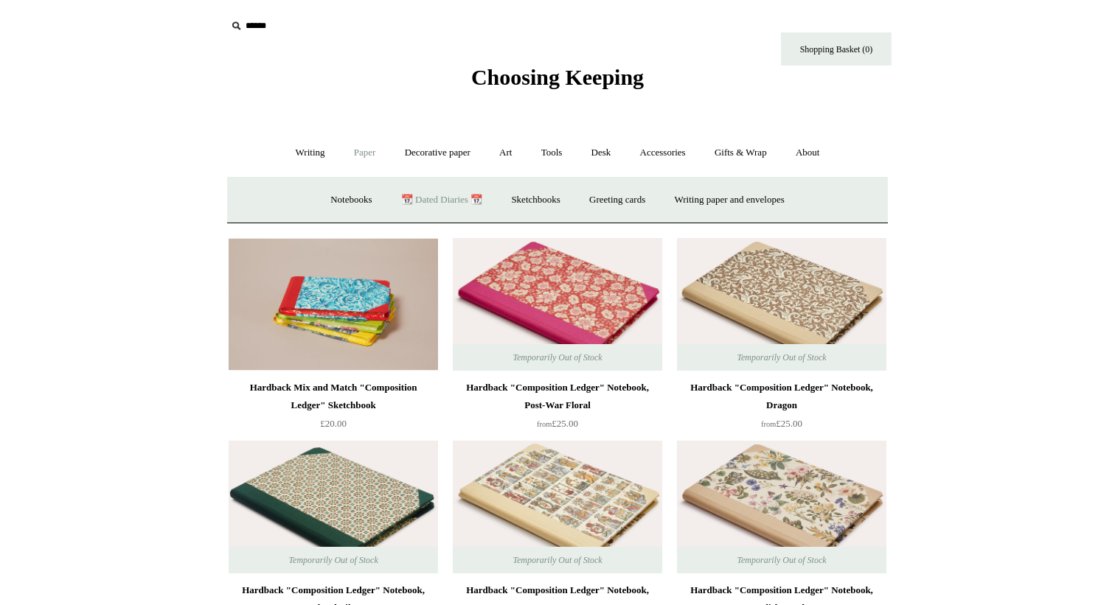
click at [442, 200] on link "📆 Dated Diaries 📆" at bounding box center [442, 200] width 108 height 39
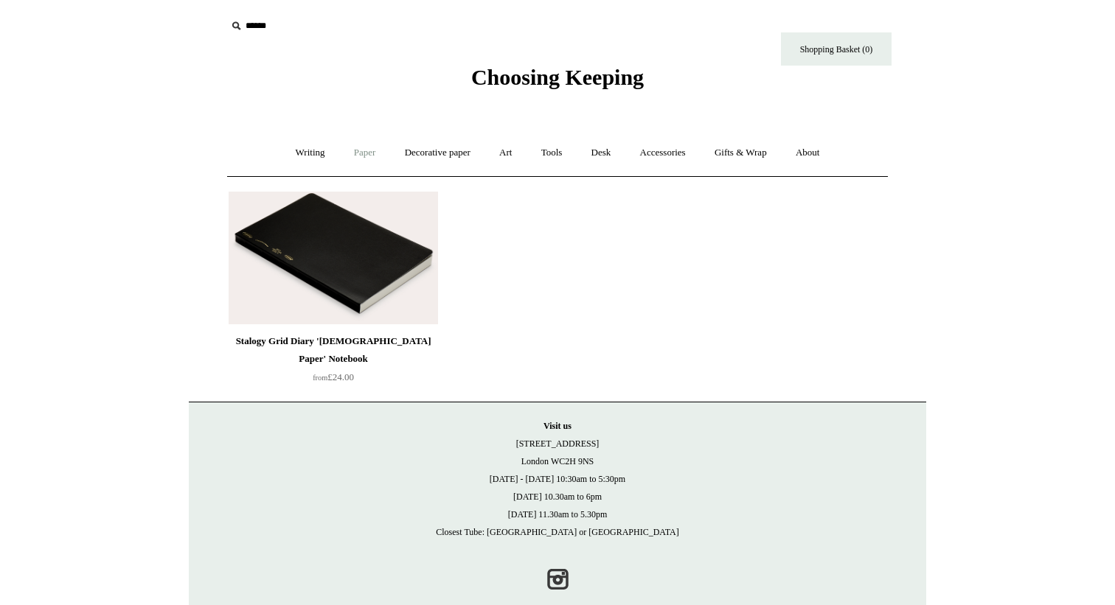
click at [363, 159] on link "Paper +" at bounding box center [365, 152] width 49 height 39
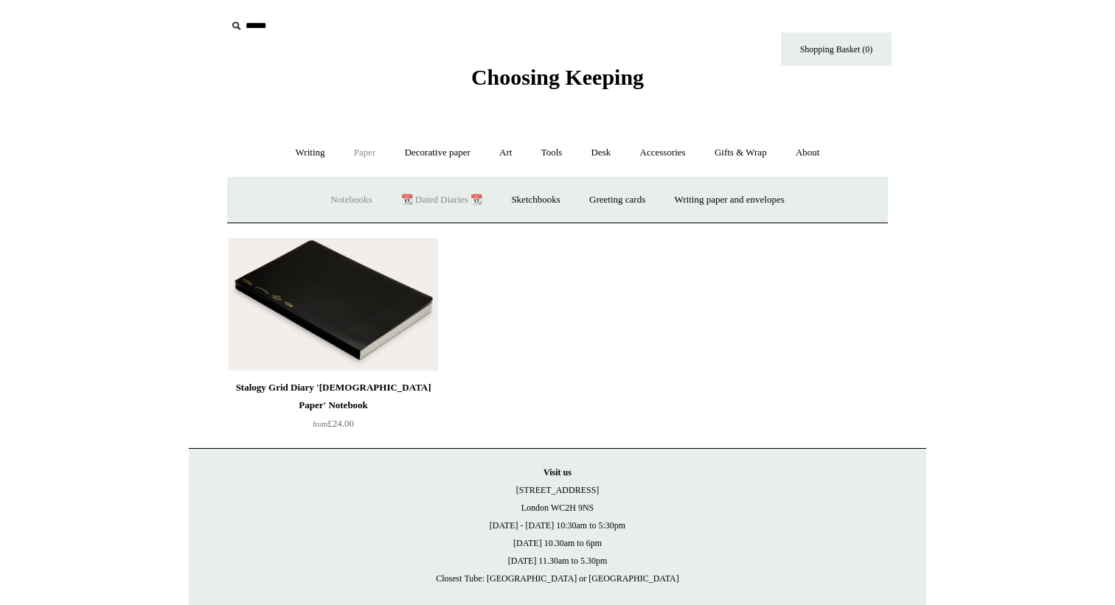
click at [324, 206] on link "Notebooks +" at bounding box center [351, 200] width 68 height 39
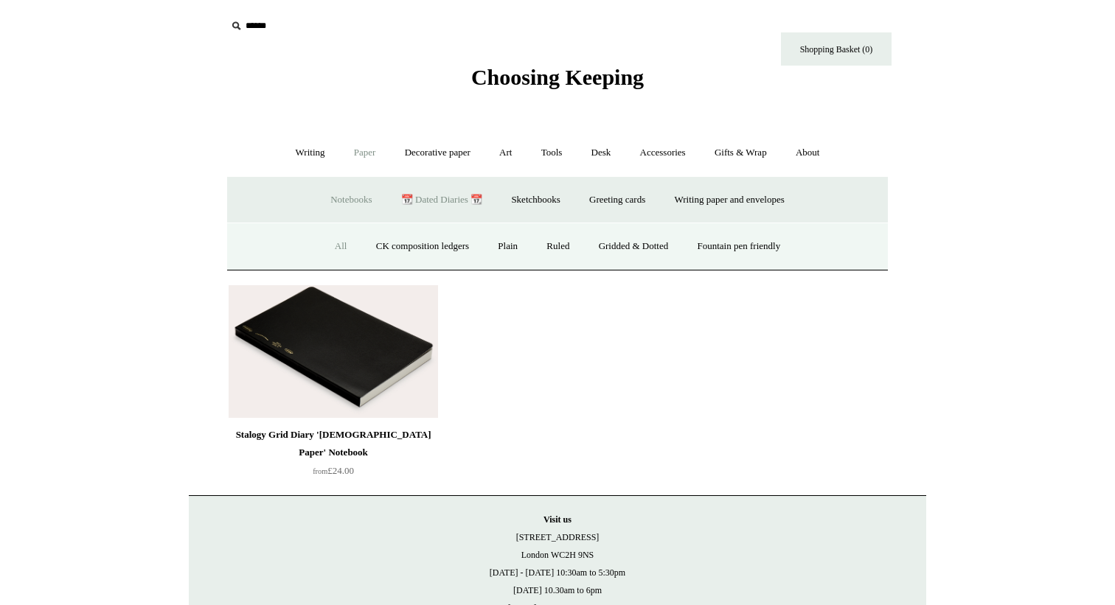
click at [321, 237] on link "All" at bounding box center [340, 246] width 39 height 39
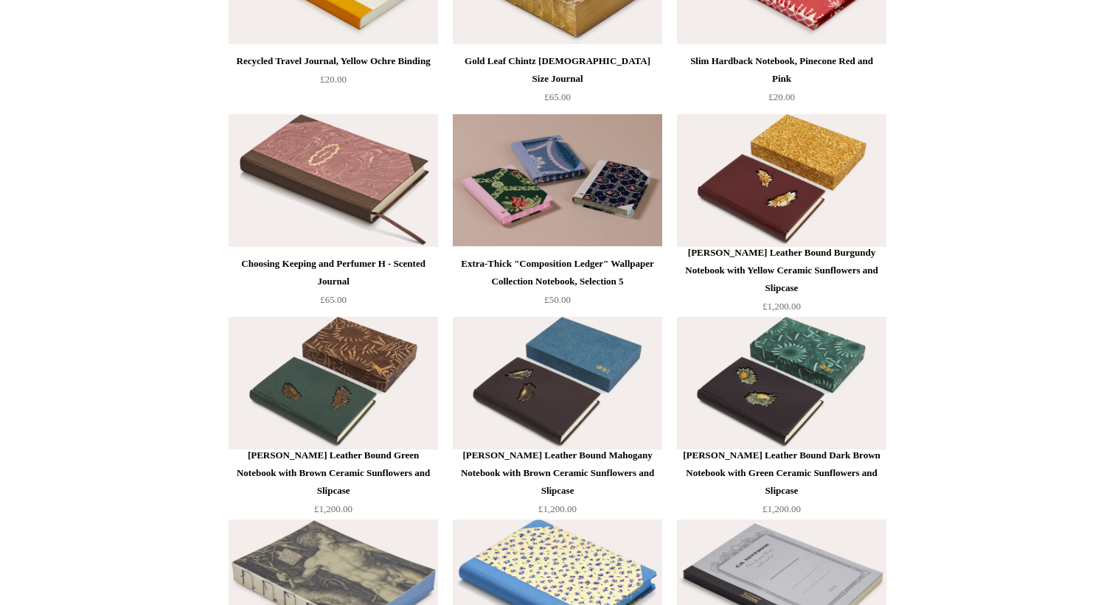
scroll to position [6363, 0]
click at [589, 383] on img at bounding box center [557, 382] width 209 height 133
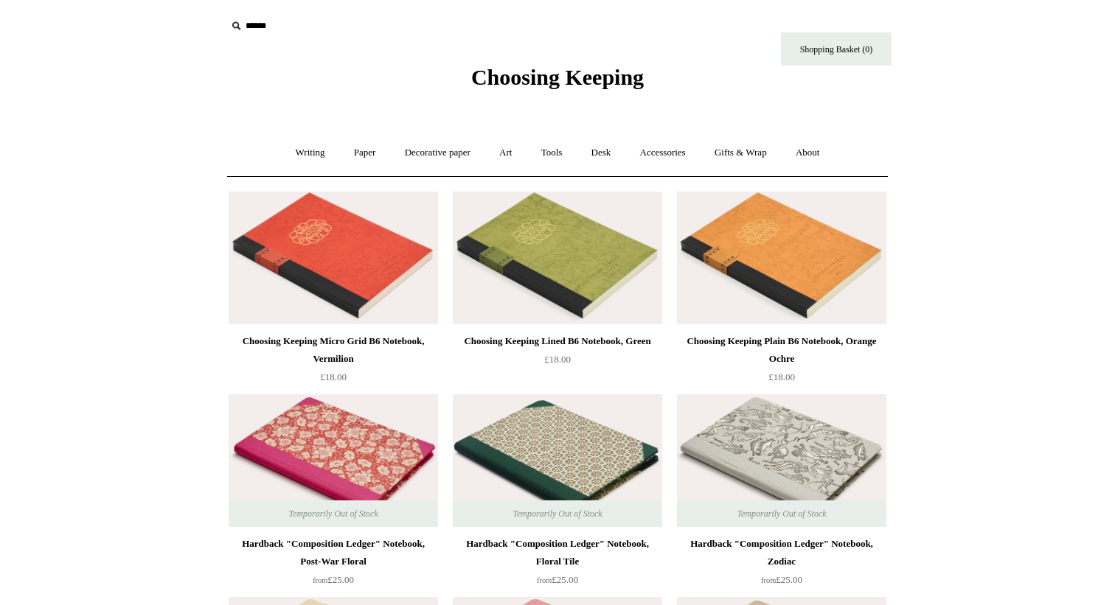
scroll to position [0, 0]
click at [358, 147] on link "Paper +" at bounding box center [365, 152] width 49 height 39
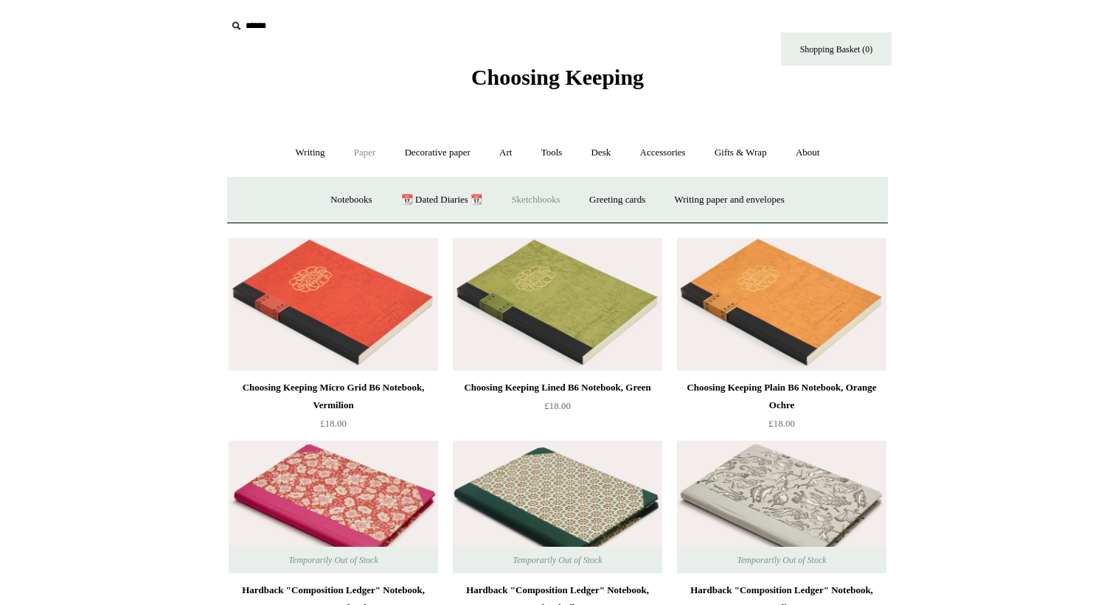
click at [554, 195] on link "Sketchbooks +" at bounding box center [535, 200] width 75 height 39
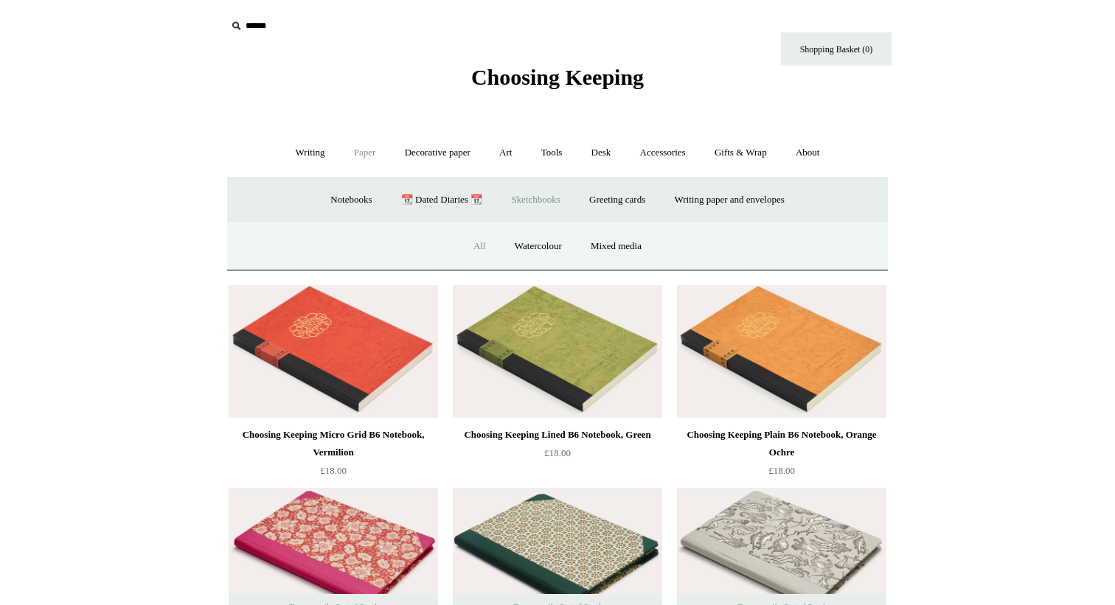
click at [484, 247] on link "All" at bounding box center [479, 246] width 39 height 39
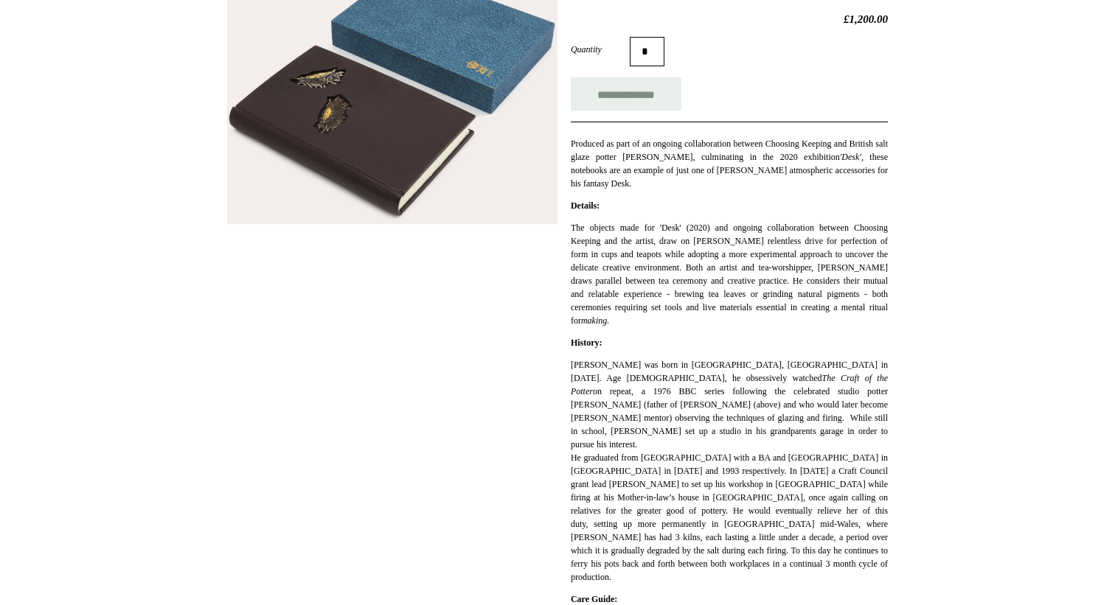
scroll to position [373, 0]
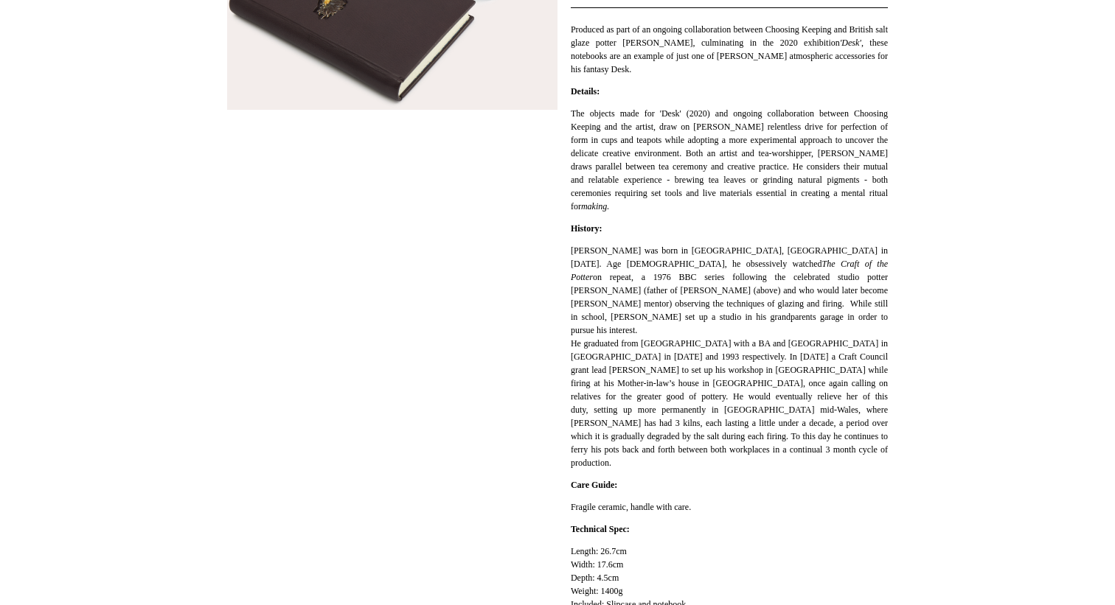
click at [309, 356] on div "**********" at bounding box center [557, 252] width 661 height 821
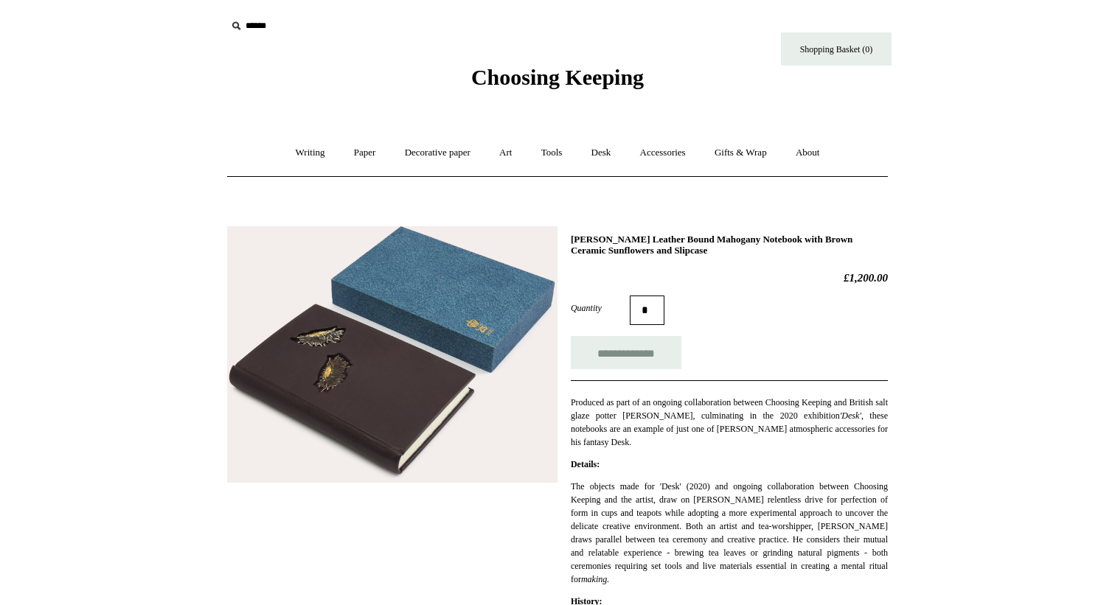
scroll to position [0, 0]
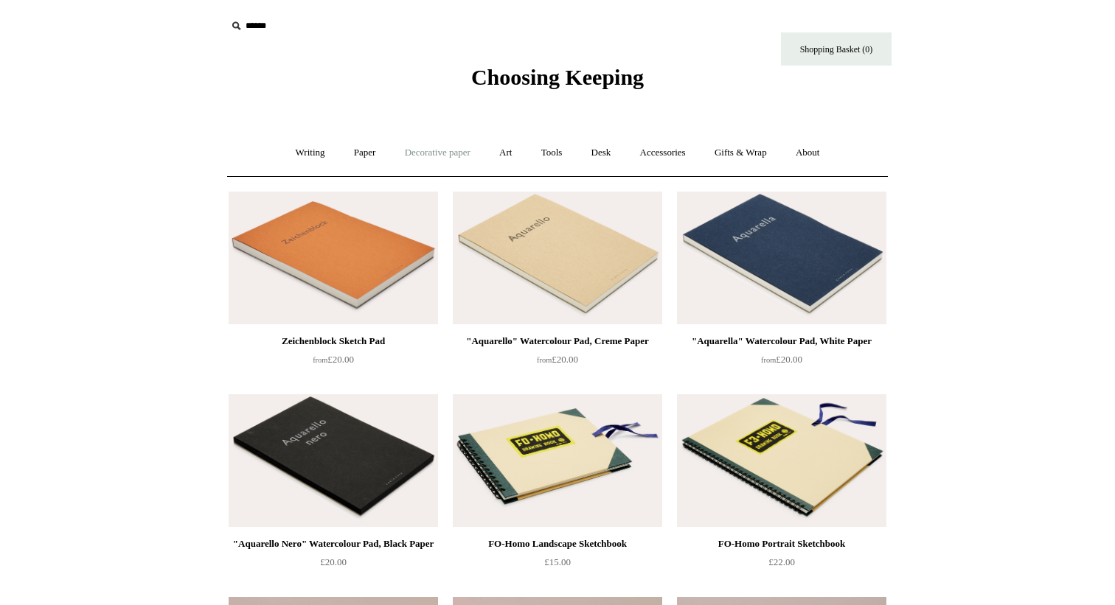
click at [426, 157] on link "Decorative paper +" at bounding box center [437, 152] width 92 height 39
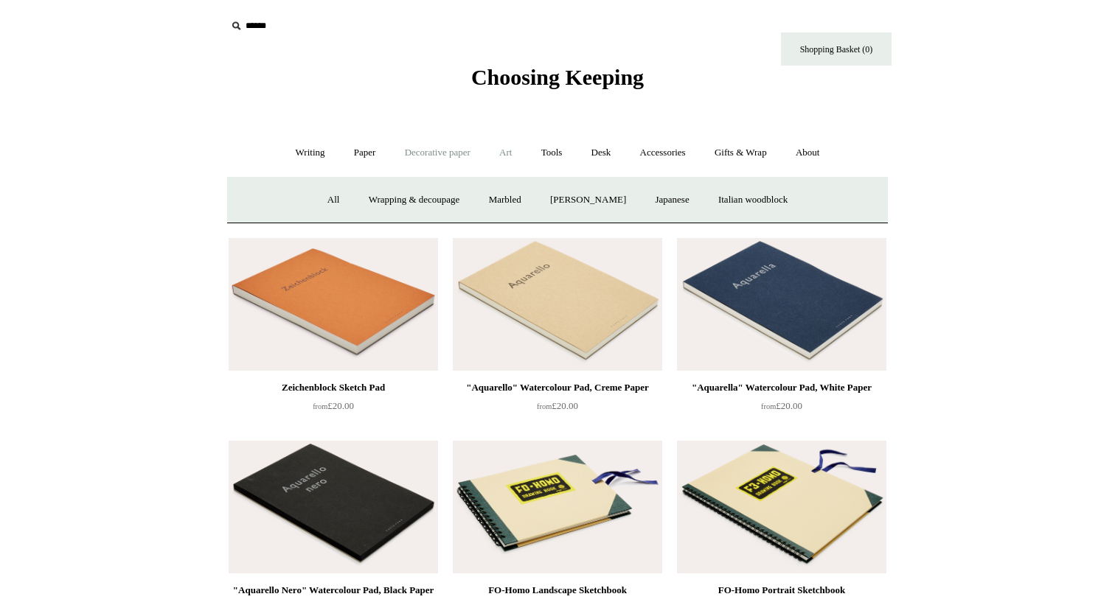
click at [506, 153] on link "Art +" at bounding box center [505, 152] width 39 height 39
click at [461, 151] on link "Decorative paper +" at bounding box center [437, 152] width 92 height 39
click at [346, 148] on link "Paper +" at bounding box center [365, 152] width 49 height 39
click at [744, 203] on link "Writing paper and envelopes +" at bounding box center [729, 200] width 136 height 39
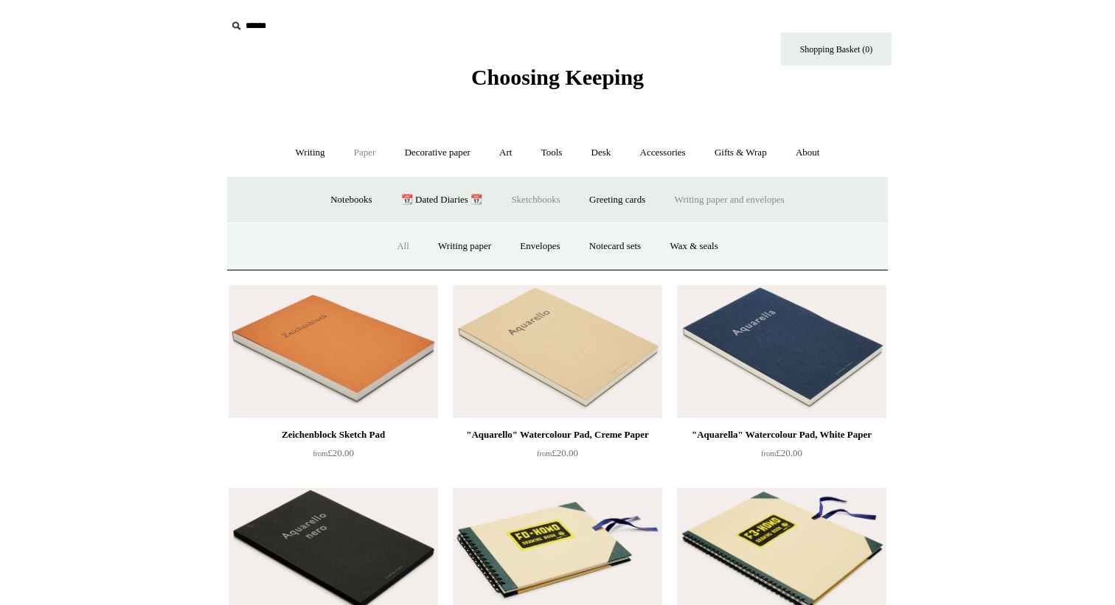
click at [394, 244] on link "All" at bounding box center [402, 246] width 39 height 39
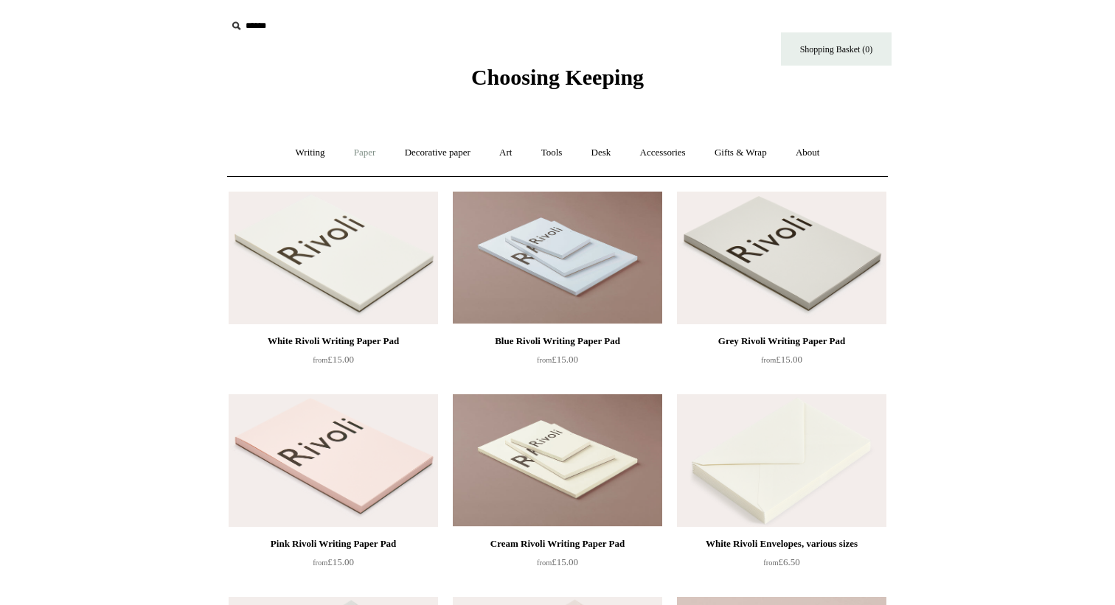
click at [363, 151] on link "Paper +" at bounding box center [365, 152] width 49 height 39
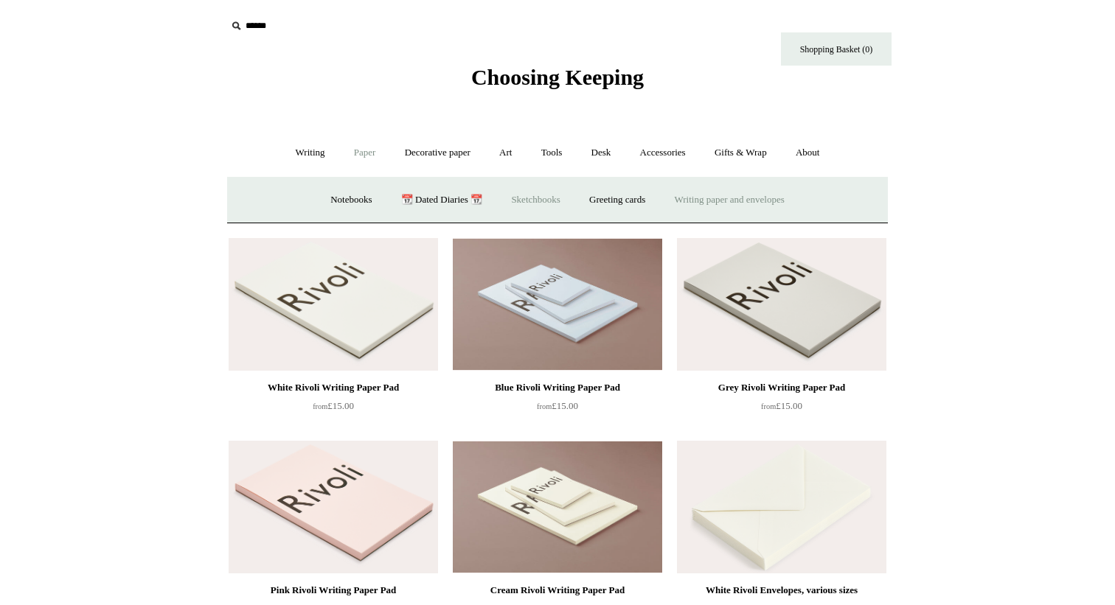
click at [555, 206] on link "Sketchbooks +" at bounding box center [535, 200] width 75 height 39
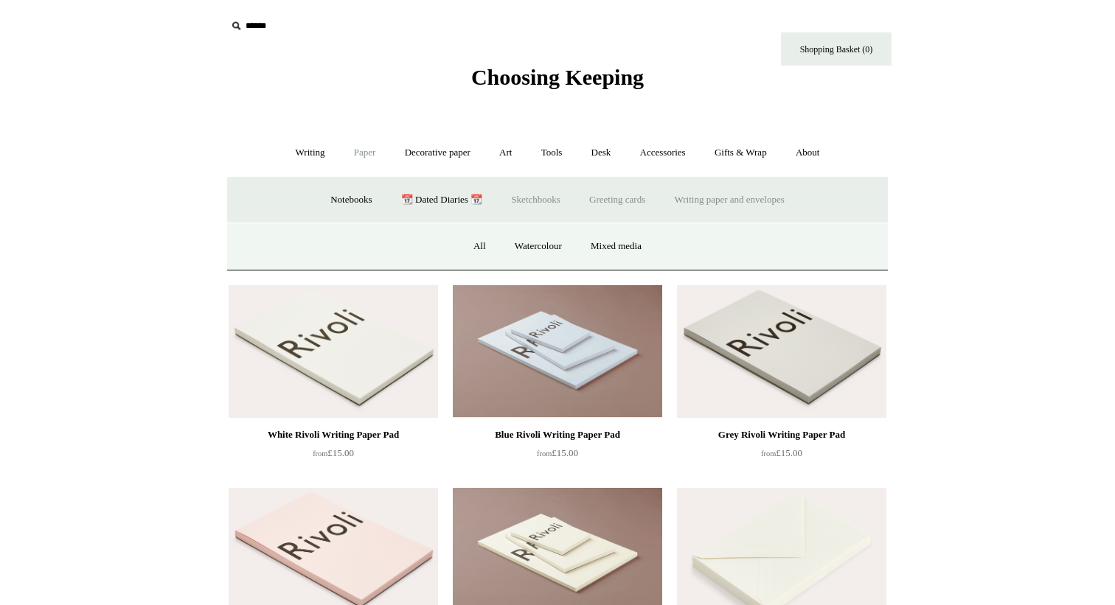
click at [630, 195] on link "Greeting cards +" at bounding box center [617, 200] width 83 height 39
click at [329, 199] on link "Notebooks +" at bounding box center [351, 200] width 68 height 39
click at [730, 243] on link "Fountain pen friendly" at bounding box center [739, 246] width 110 height 39
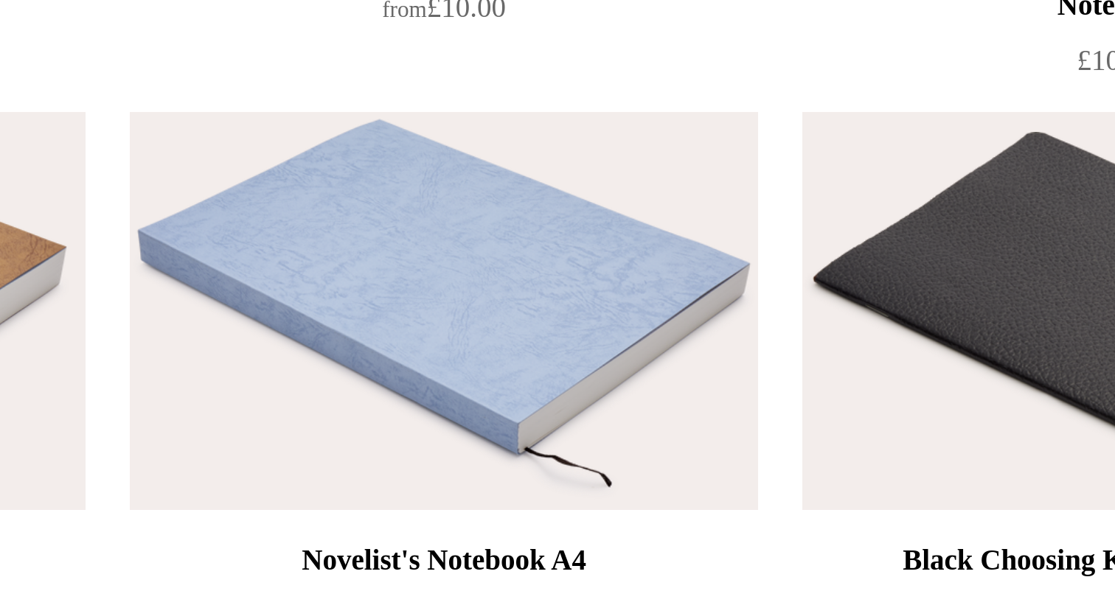
scroll to position [1001, 0]
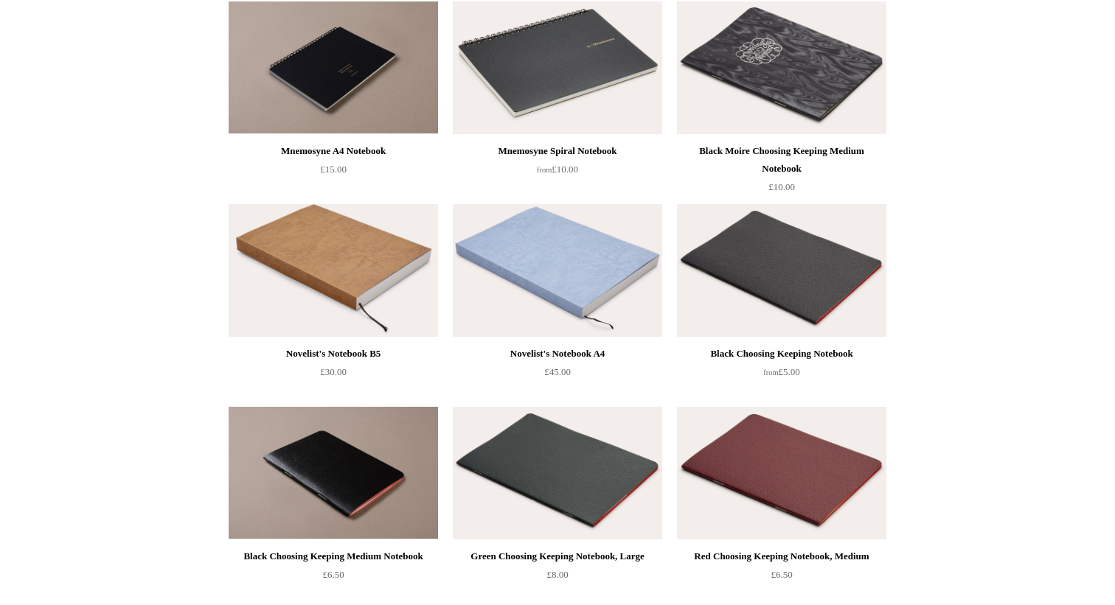
click at [546, 270] on img at bounding box center [557, 270] width 209 height 133
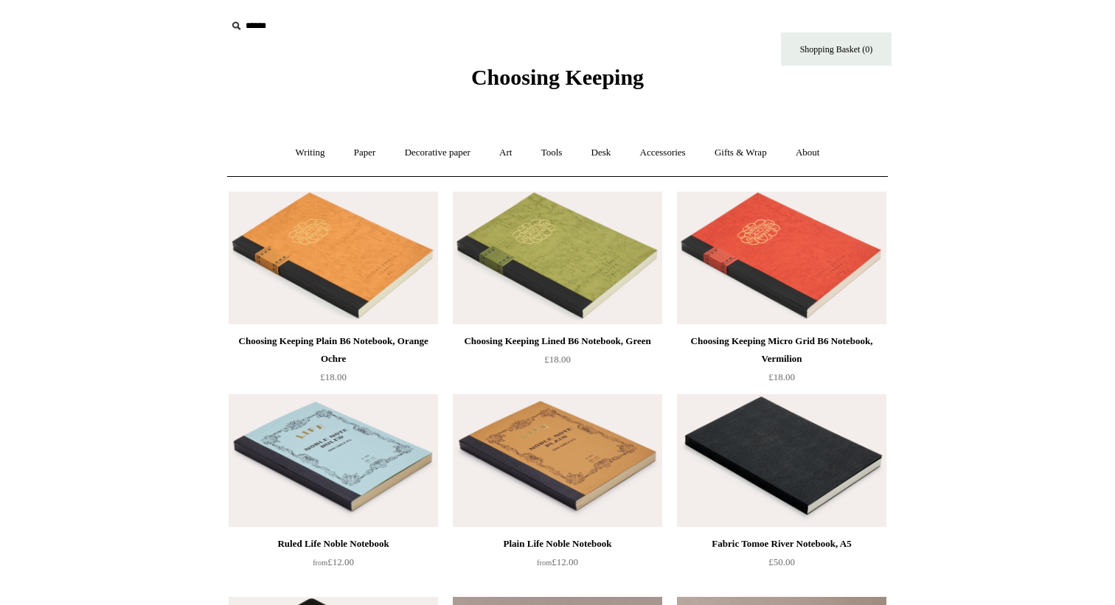
scroll to position [0, 0]
